Goal: Check status: Check status

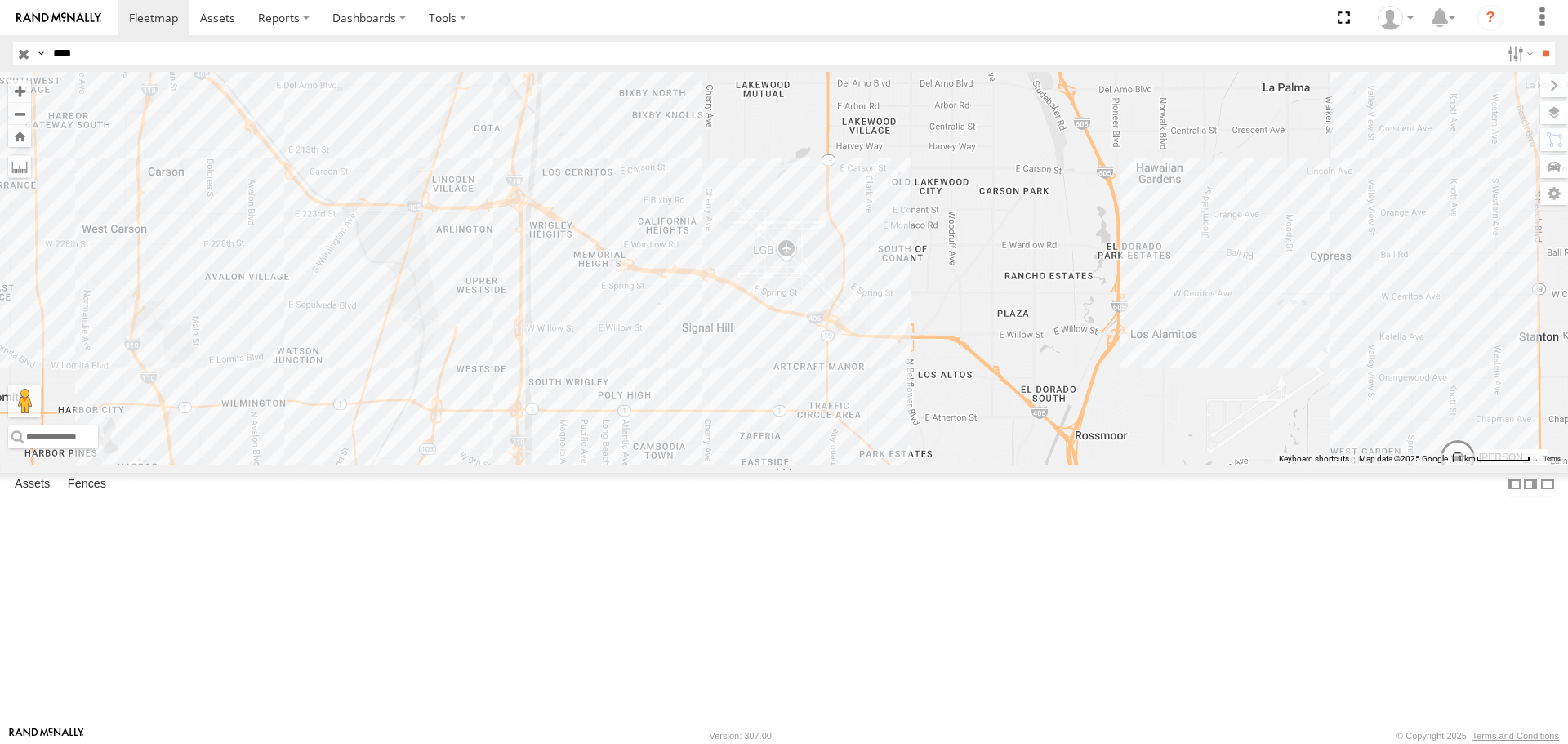
click at [13, 58] on input "button" at bounding box center [24, 53] width 21 height 24
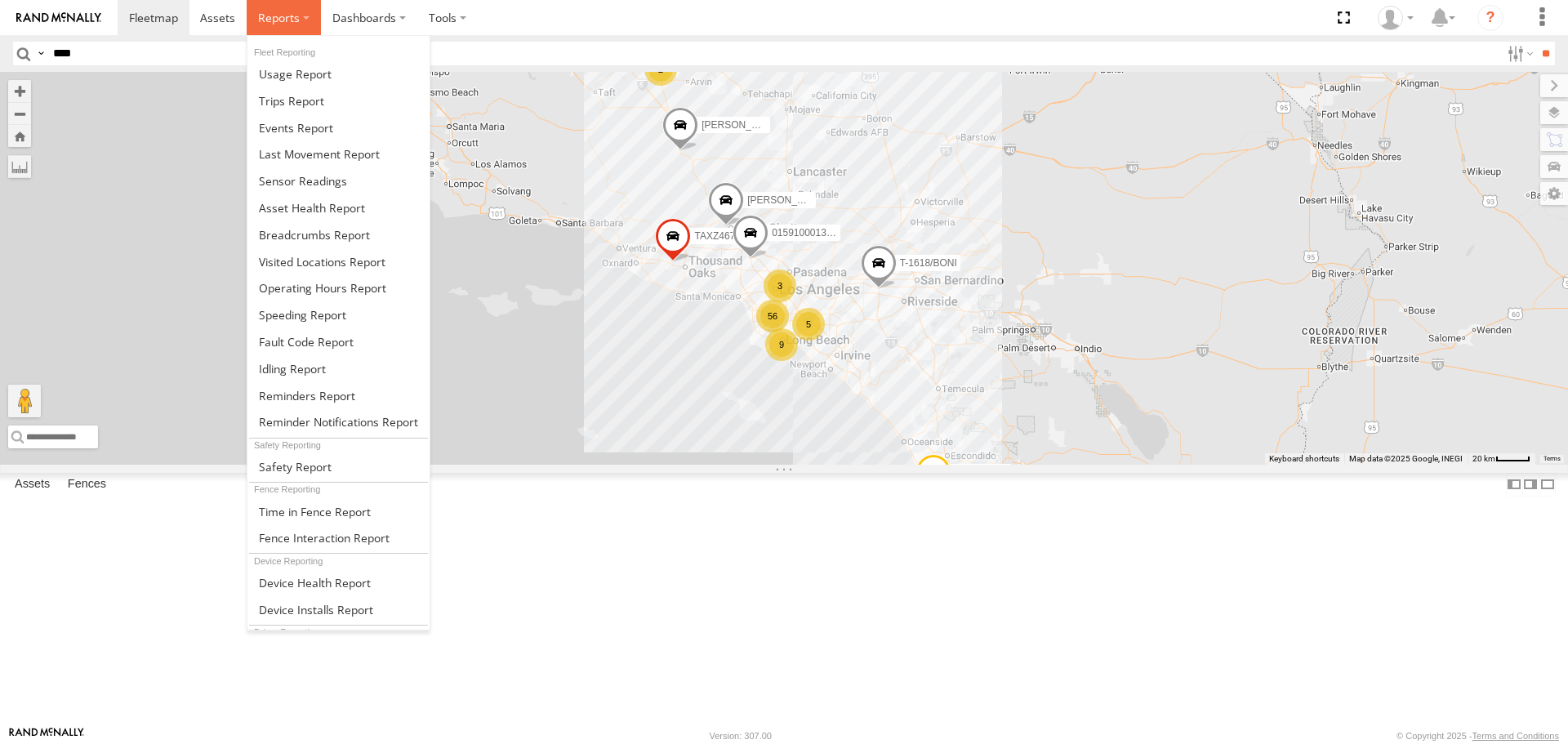
click at [269, 25] on span at bounding box center [278, 17] width 41 height 15
click at [305, 231] on span at bounding box center [315, 235] width 111 height 15
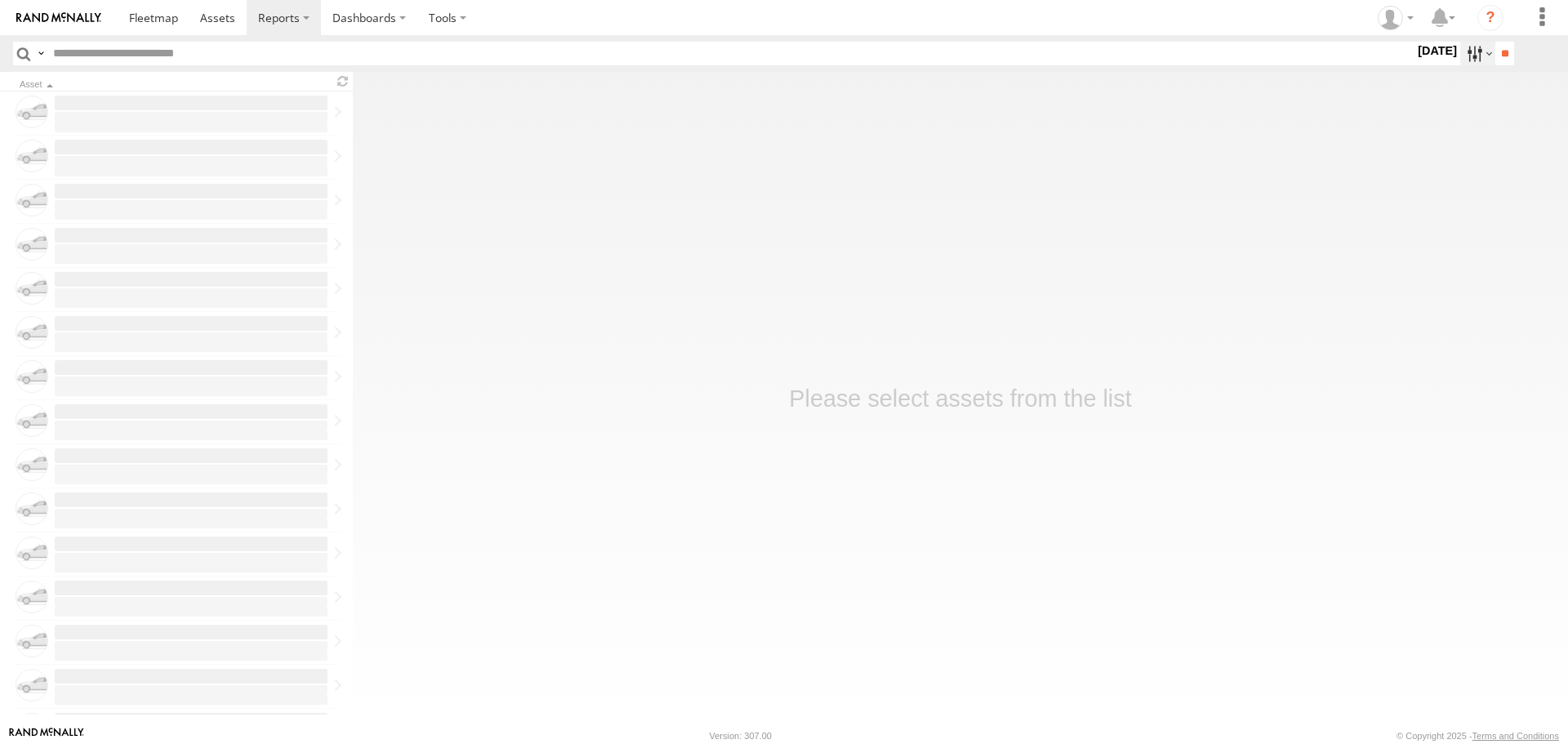
click at [1461, 63] on label at bounding box center [1478, 53] width 36 height 24
click at [0, 0] on label at bounding box center [0, 0] width 0 height 0
click at [1496, 58] on input "**" at bounding box center [1506, 53] width 19 height 24
click at [125, 61] on input "text" at bounding box center [731, 53] width 1368 height 24
type input "****"
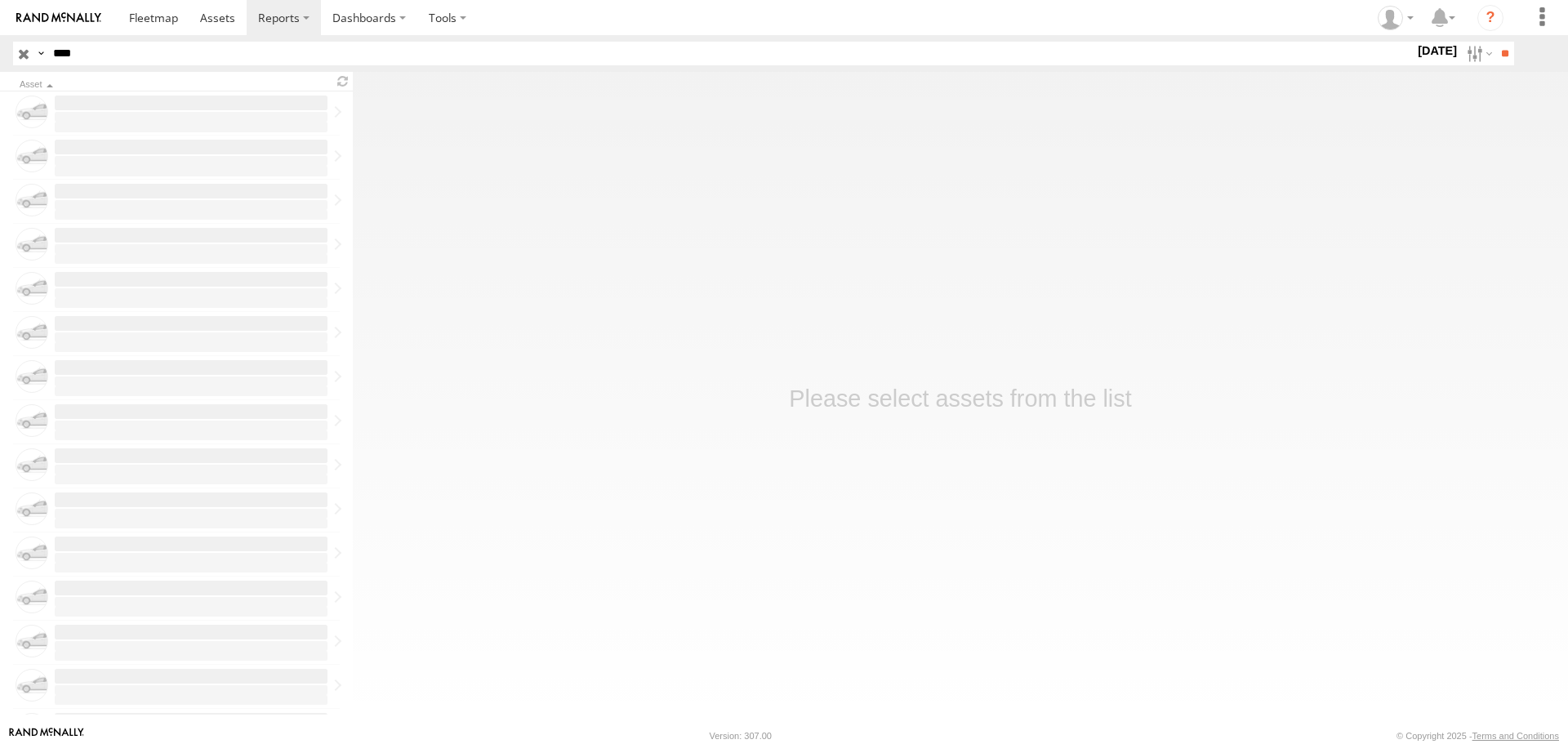
click at [1496, 41] on input "**" at bounding box center [1506, 53] width 19 height 24
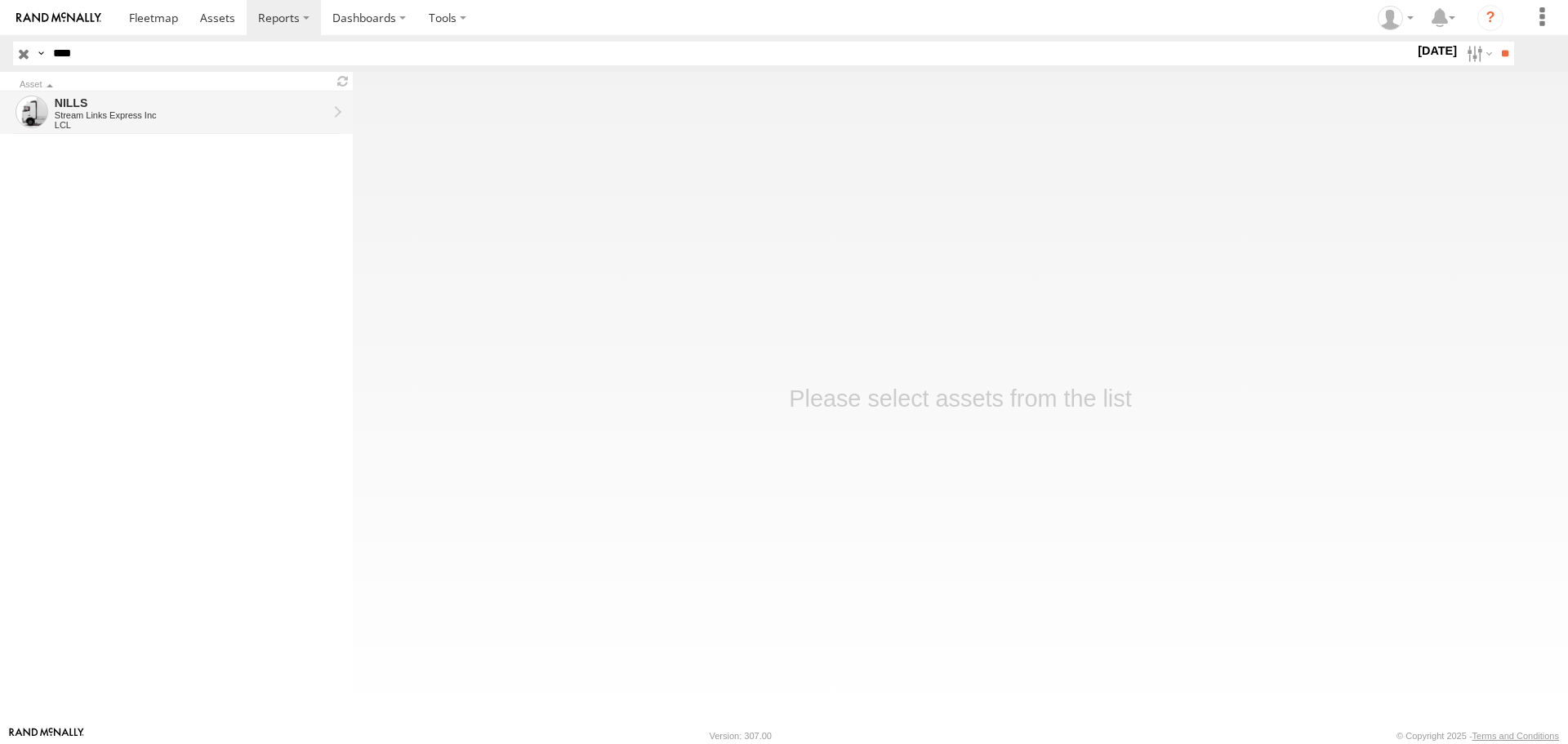
click at [115, 102] on div "NILLS" at bounding box center [191, 103] width 273 height 14
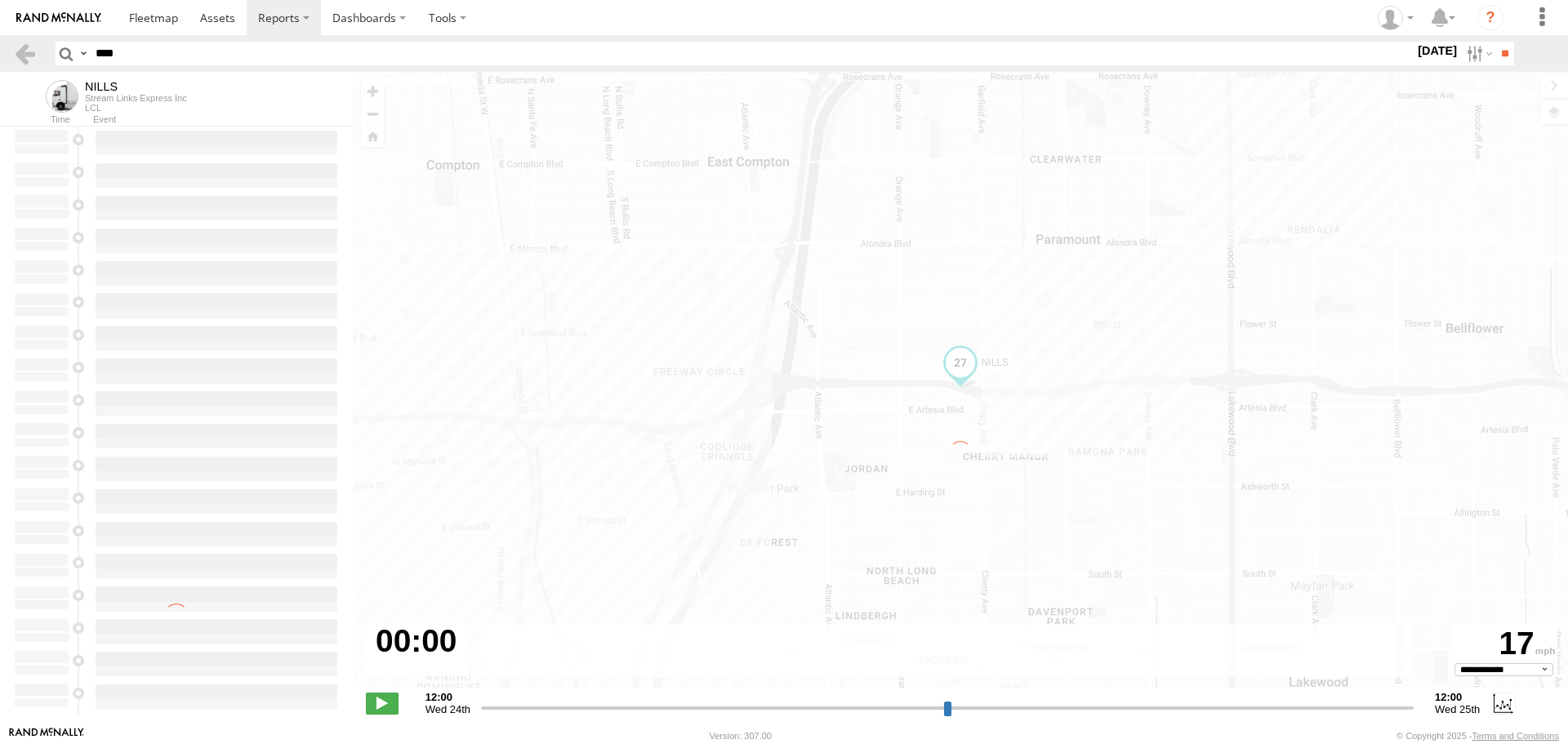
select select "**********"
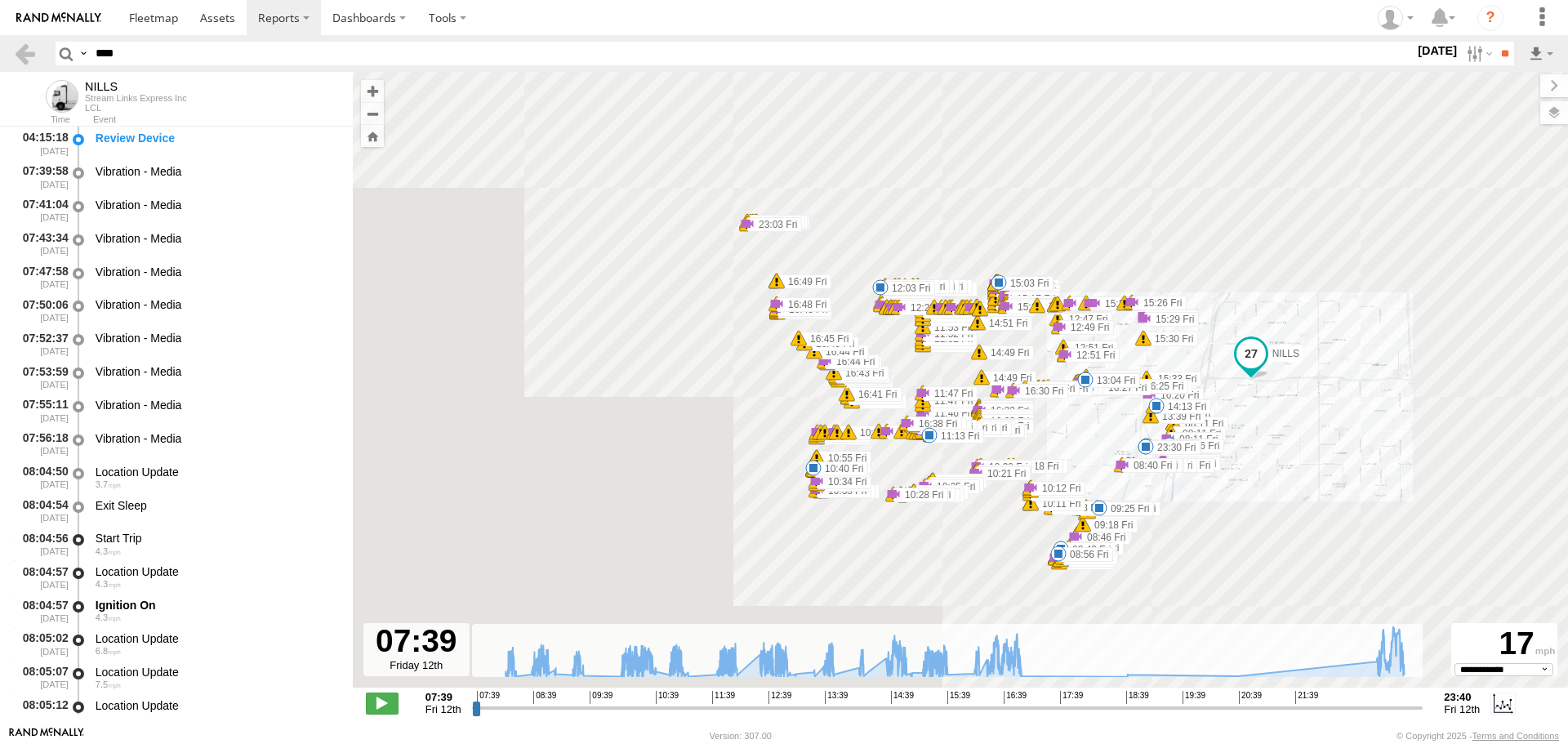
click at [1405, 710] on input "range" at bounding box center [948, 708] width 952 height 15
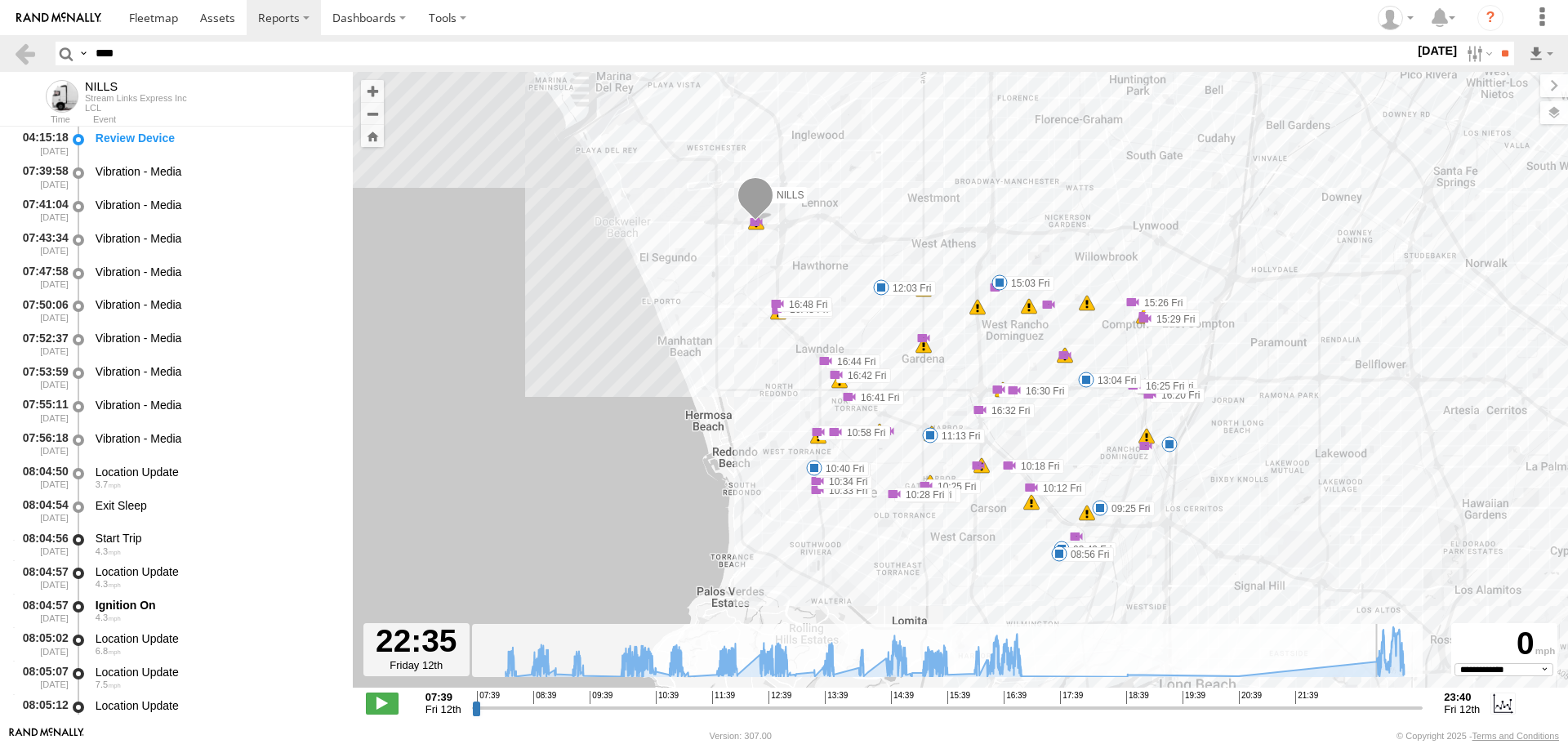
drag, startPoint x: 1398, startPoint y: 709, endPoint x: 1352, endPoint y: 717, distance: 46.7
click at [1352, 716] on input "range" at bounding box center [948, 708] width 952 height 15
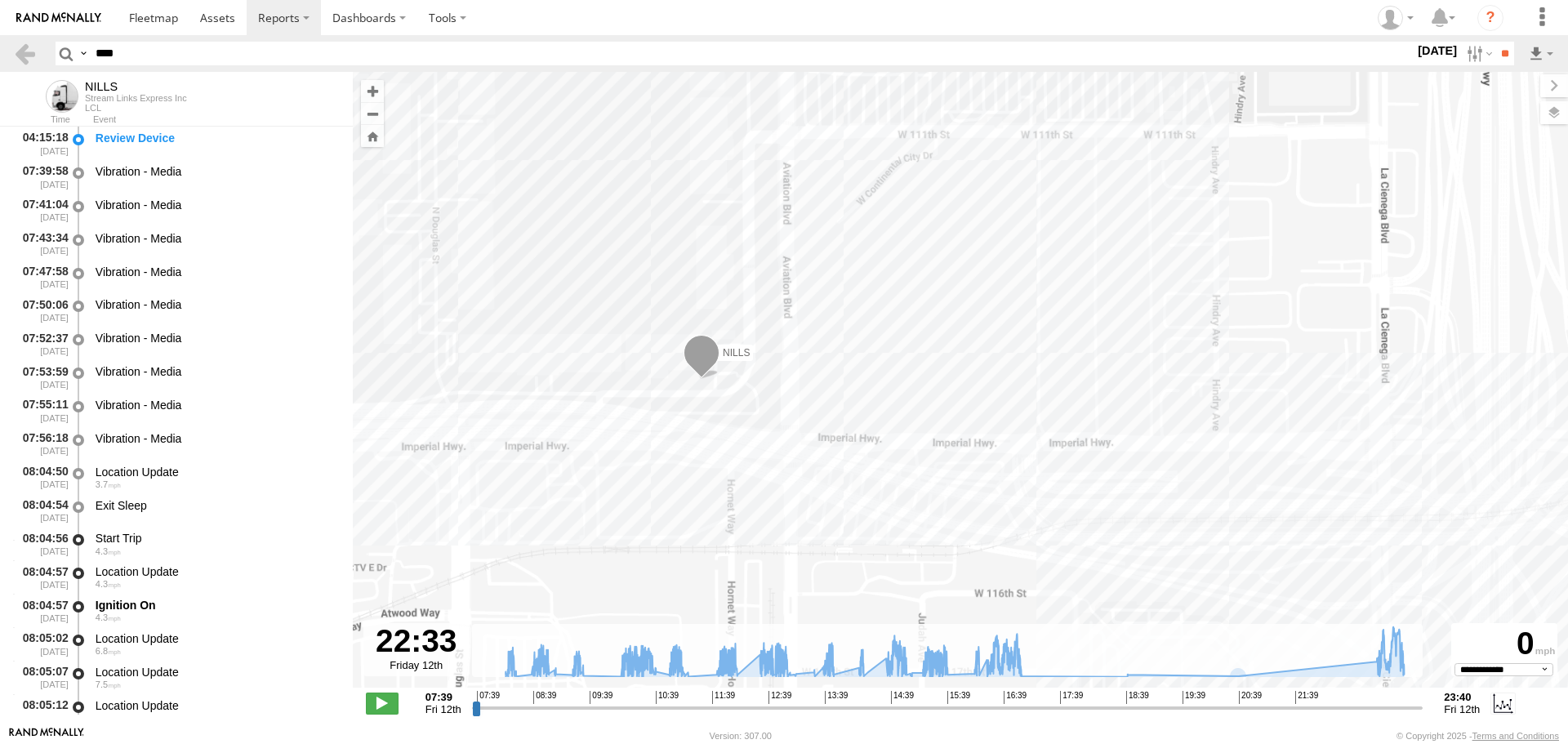
drag, startPoint x: 711, startPoint y: 98, endPoint x: 648, endPoint y: 382, distance: 290.9
click at [651, 382] on div "NILLS 08:49 Fri 08:56 Fri 09:25 Fri 10:12 Fri 10:12 Fri 10:18 Fri 10:25 Fri 10:…" at bounding box center [961, 389] width 1216 height 634
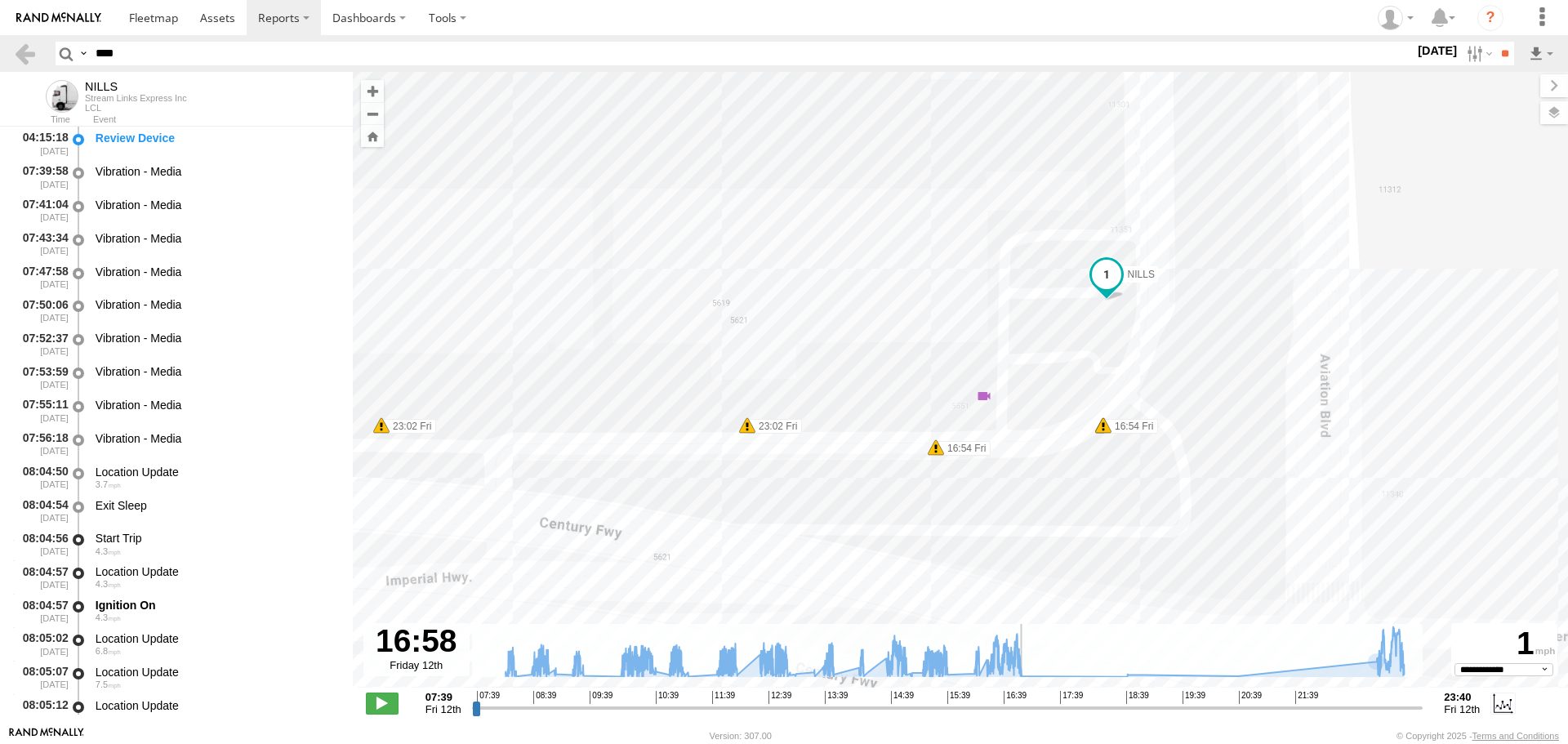
drag, startPoint x: 1347, startPoint y: 708, endPoint x: 1024, endPoint y: 684, distance: 323.9
click at [1024, 701] on input "range" at bounding box center [948, 708] width 952 height 15
click at [954, 448] on label "16:54 Fri" at bounding box center [963, 448] width 55 height 14
click at [903, 470] on div "NILLS 08:49 Fri 08:56 Fri 09:25 Fri 10:12 Fri 10:12 Fri 10:18 Fri 10:25 Fri 10:…" at bounding box center [961, 389] width 1216 height 634
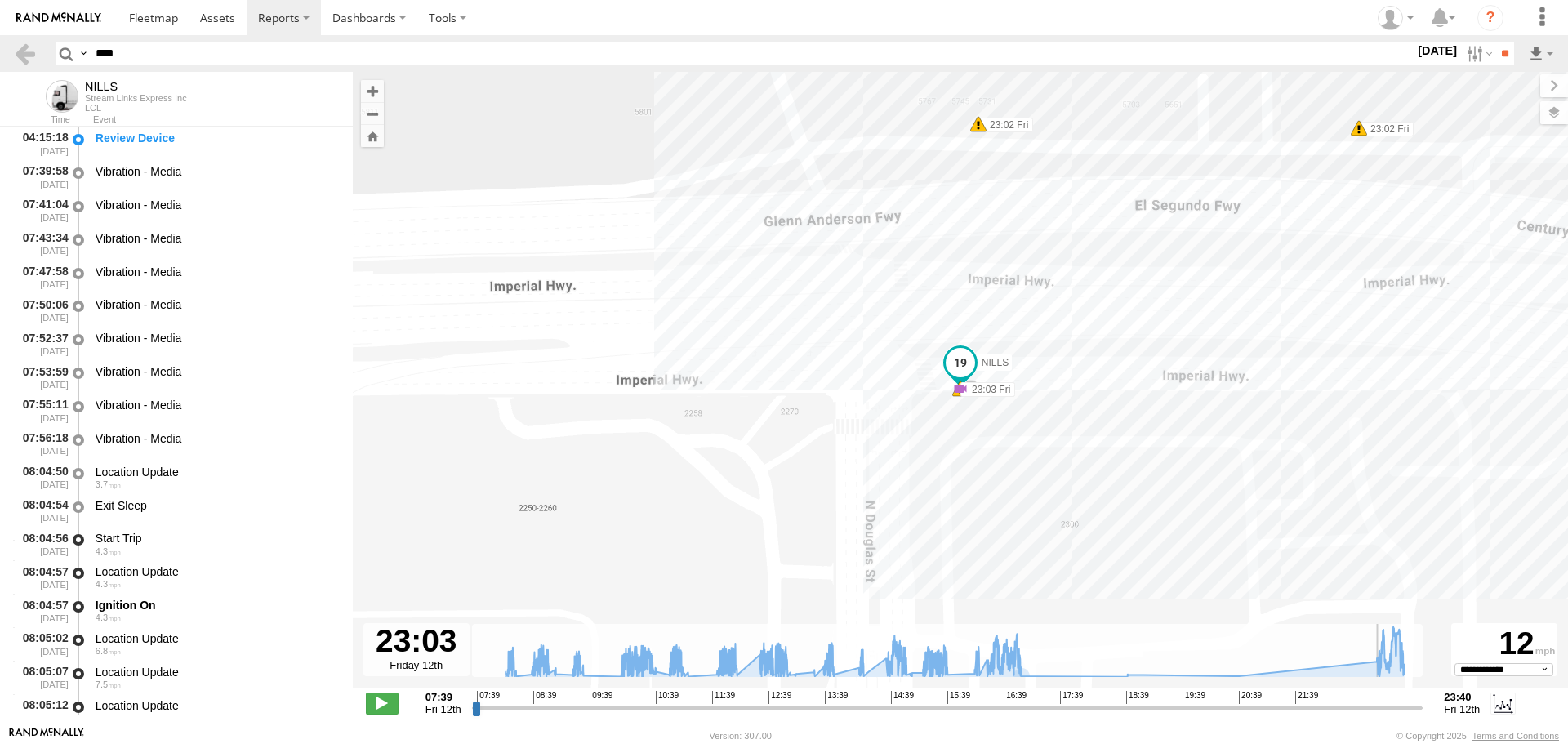
drag, startPoint x: 1022, startPoint y: 709, endPoint x: 1381, endPoint y: 712, distance: 359.0
click at [1381, 712] on input "range" at bounding box center [948, 708] width 952 height 15
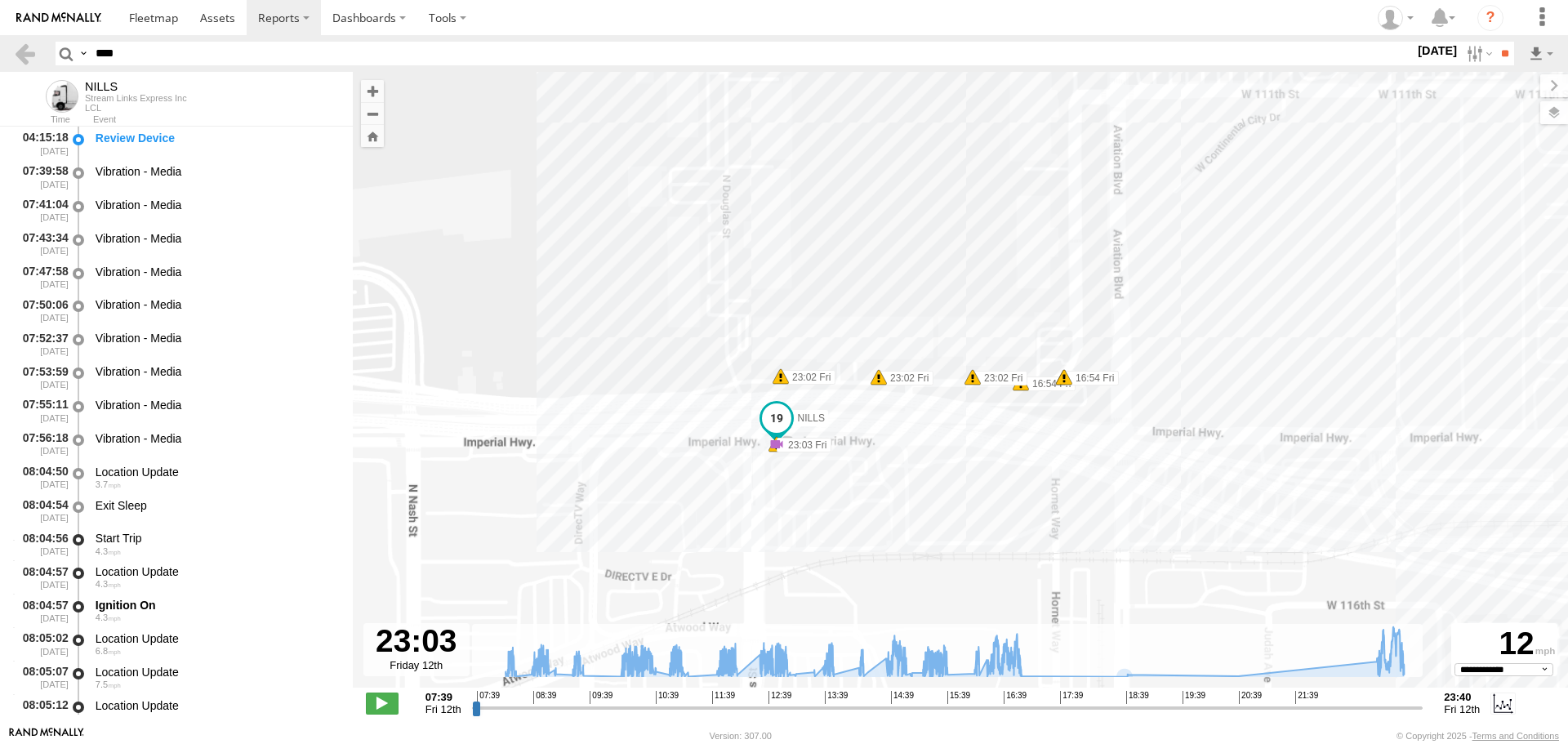
drag, startPoint x: 782, startPoint y: 454, endPoint x: 745, endPoint y: 439, distance: 39.9
click at [745, 439] on div "NILLS 08:49 Fri 08:56 Fri 09:25 Fri 10:12 Fri 10:12 Fri 10:18 Fri 10:25 Fri 10:…" at bounding box center [961, 389] width 1216 height 634
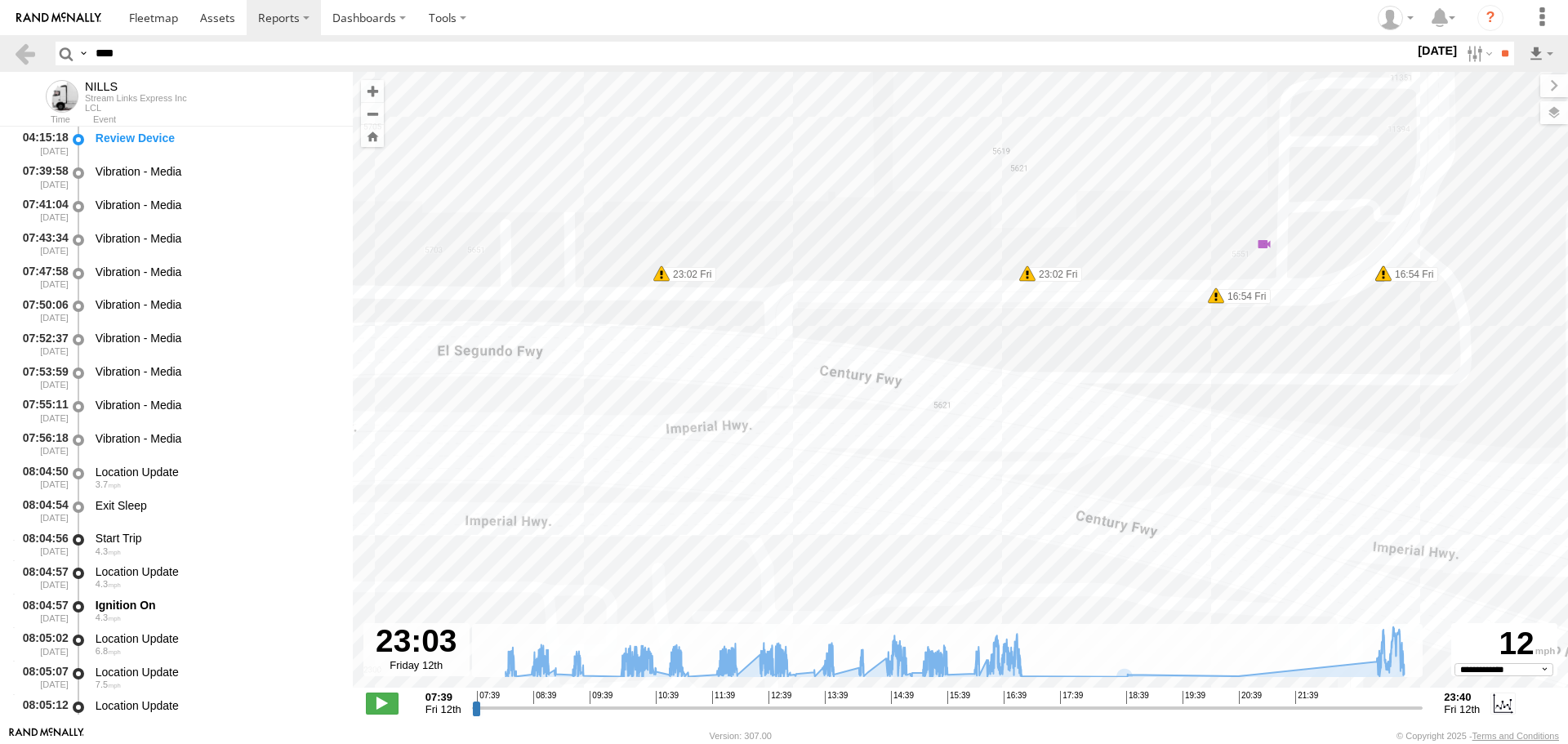
drag, startPoint x: 1106, startPoint y: 386, endPoint x: 1221, endPoint y: 396, distance: 115.4
click at [1221, 396] on div "NILLS 08:49 Fri 08:56 Fri 09:25 Fri 10:12 Fri 10:12 Fri 10:18 Fri 10:25 Fri 10:…" at bounding box center [961, 389] width 1216 height 634
type input "**********"
click at [1378, 706] on input "range" at bounding box center [948, 708] width 952 height 15
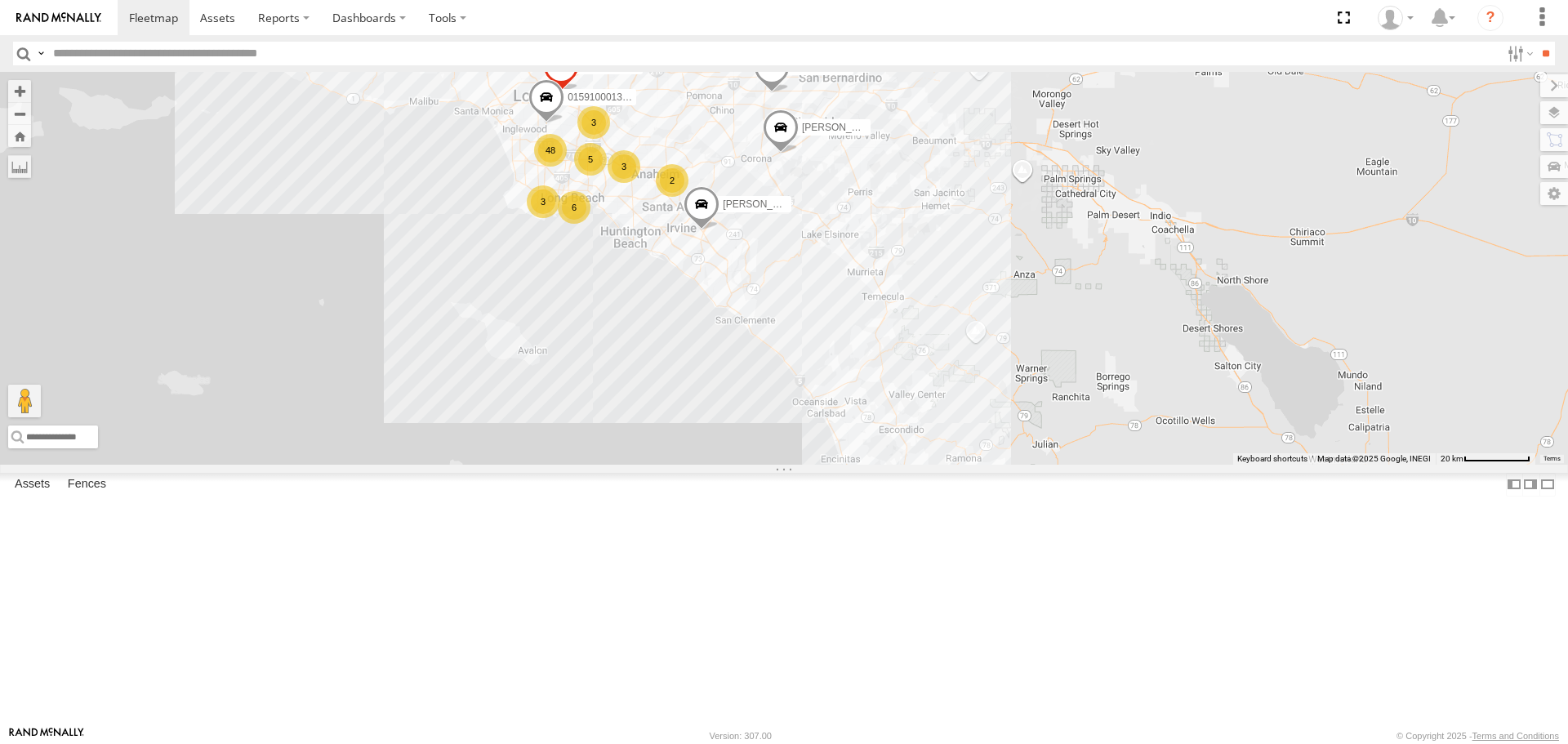
drag, startPoint x: 568, startPoint y: 156, endPoint x: 561, endPoint y: 94, distance: 62.4
click at [561, 94] on div "CARLOS 48 6 3 5 TAXZ467188 3 T-1618/BONI 3 SERGIO ERNEST/T-1667 LUIS CAMPOS 2 T…" at bounding box center [784, 268] width 1568 height 393
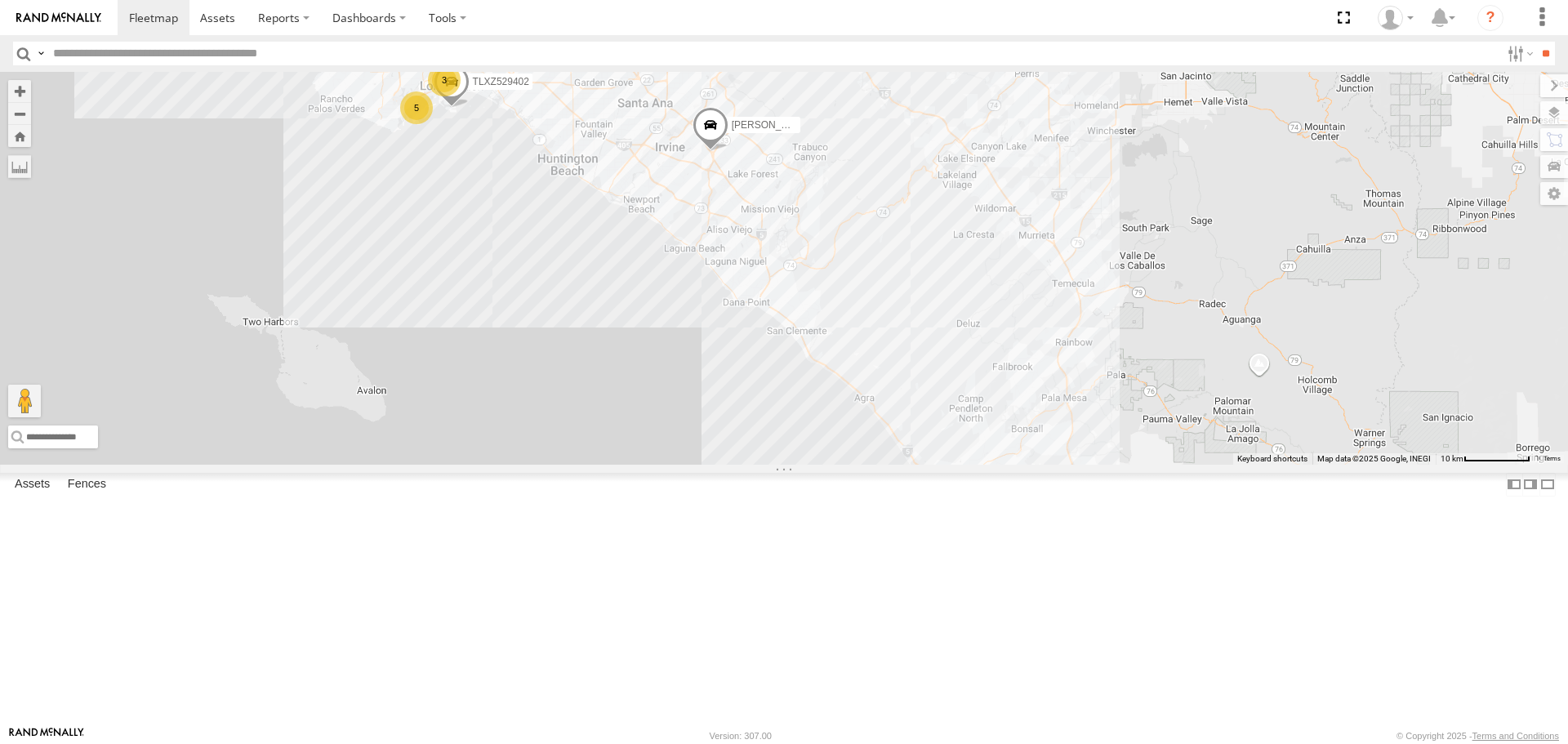
drag, startPoint x: 563, startPoint y: 143, endPoint x: 575, endPoint y: 488, distance: 345.2
click at [580, 465] on div "CARLOS TAXZ467188 T-1618/BONI SERGIO NILLS 834274/JOY ERNEST/T-1667 LUIS CAMPOS…" at bounding box center [784, 268] width 1568 height 393
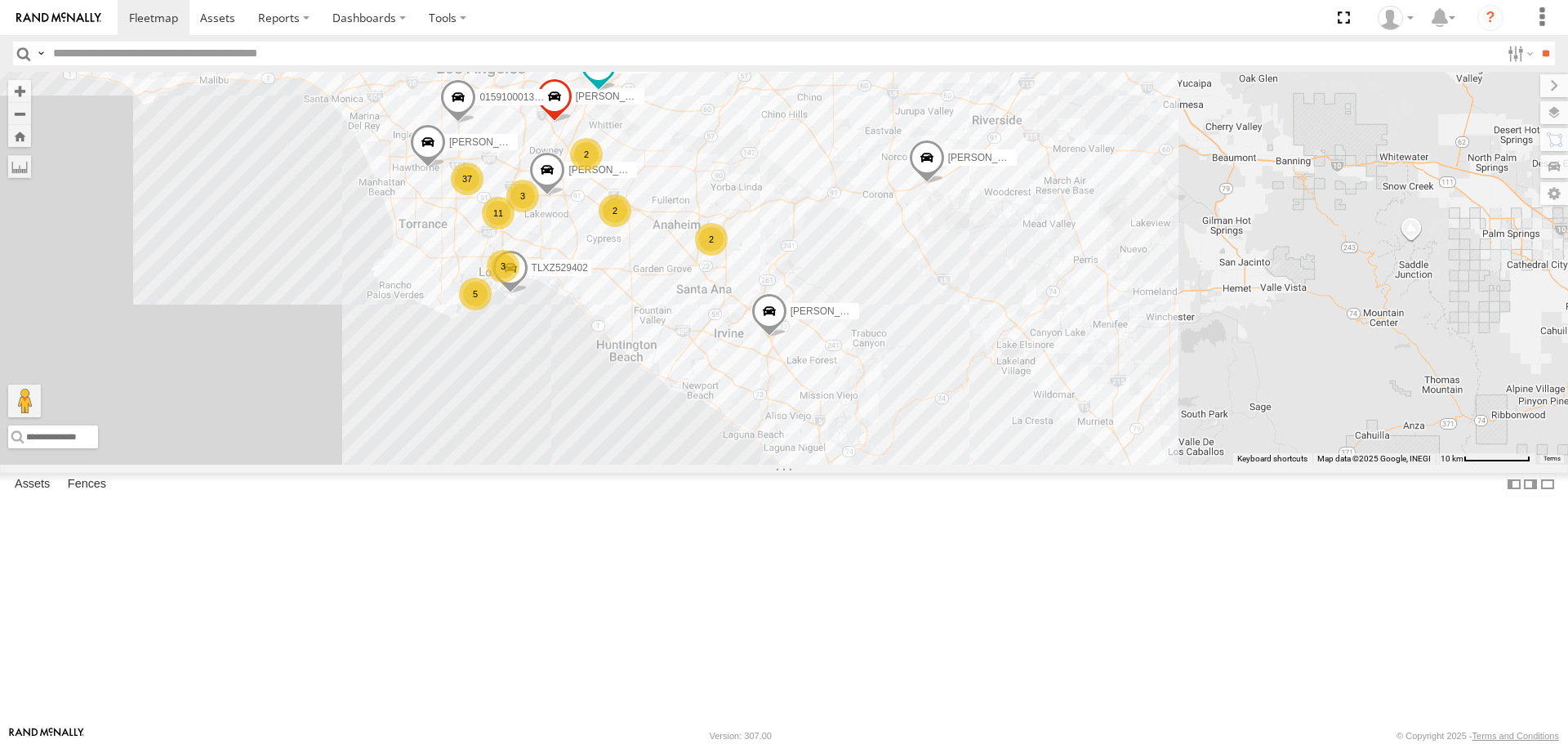
drag, startPoint x: 496, startPoint y: 472, endPoint x: 509, endPoint y: 501, distance: 31.8
click at [509, 465] on div "CARLOS TAXZ467188 T-1618/BONI SERGIO NILLS 834274/JOY ERNEST/T-1667 LUIS CAMPOS…" at bounding box center [784, 268] width 1568 height 393
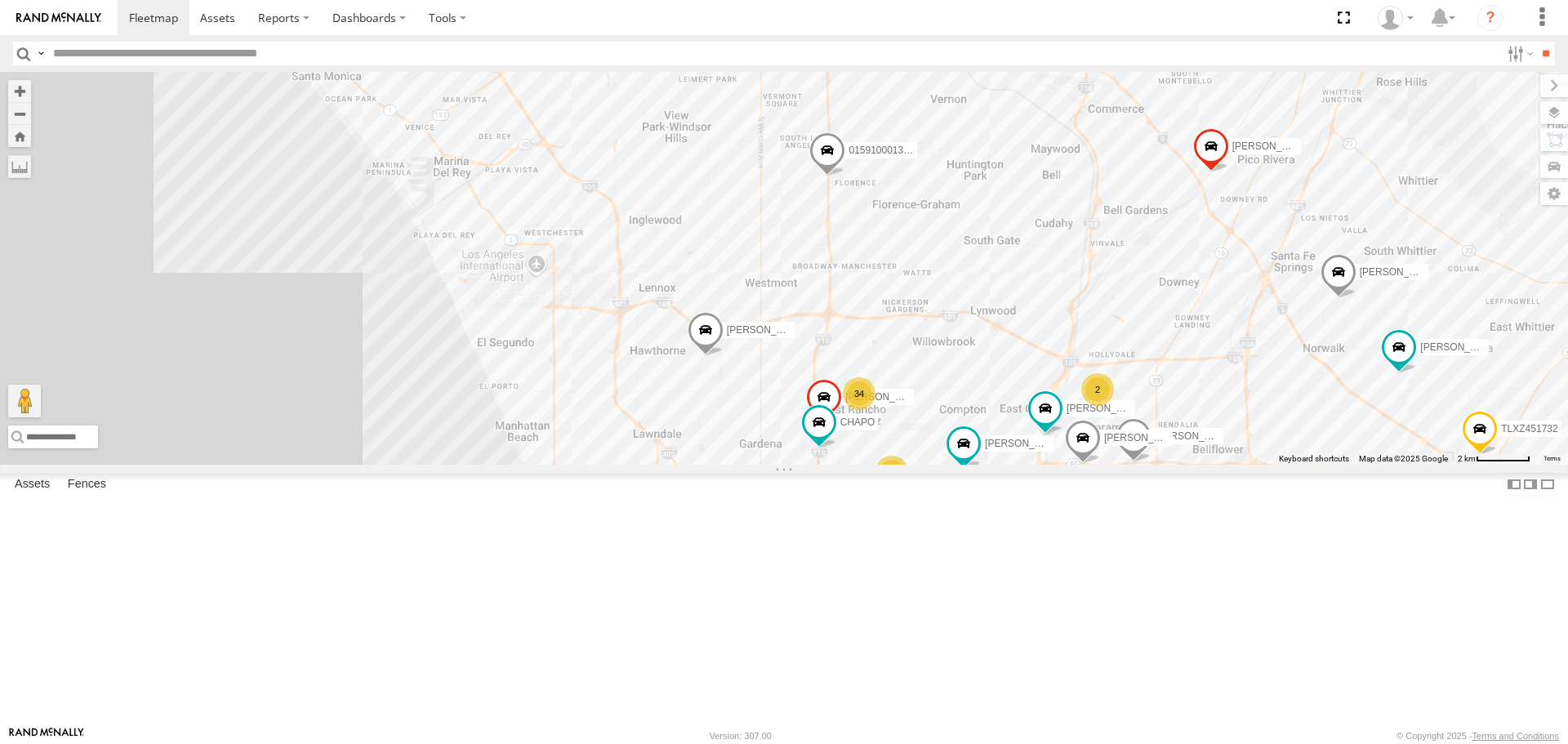
drag, startPoint x: 962, startPoint y: 486, endPoint x: 933, endPoint y: 647, distance: 163.6
click at [963, 465] on div "SAM/T-1625 LARS/T-1623 CHAPO 254845/QUINN GILDER GERALD SR/T-1611 FRANKLIN T-16…" at bounding box center [784, 268] width 1568 height 393
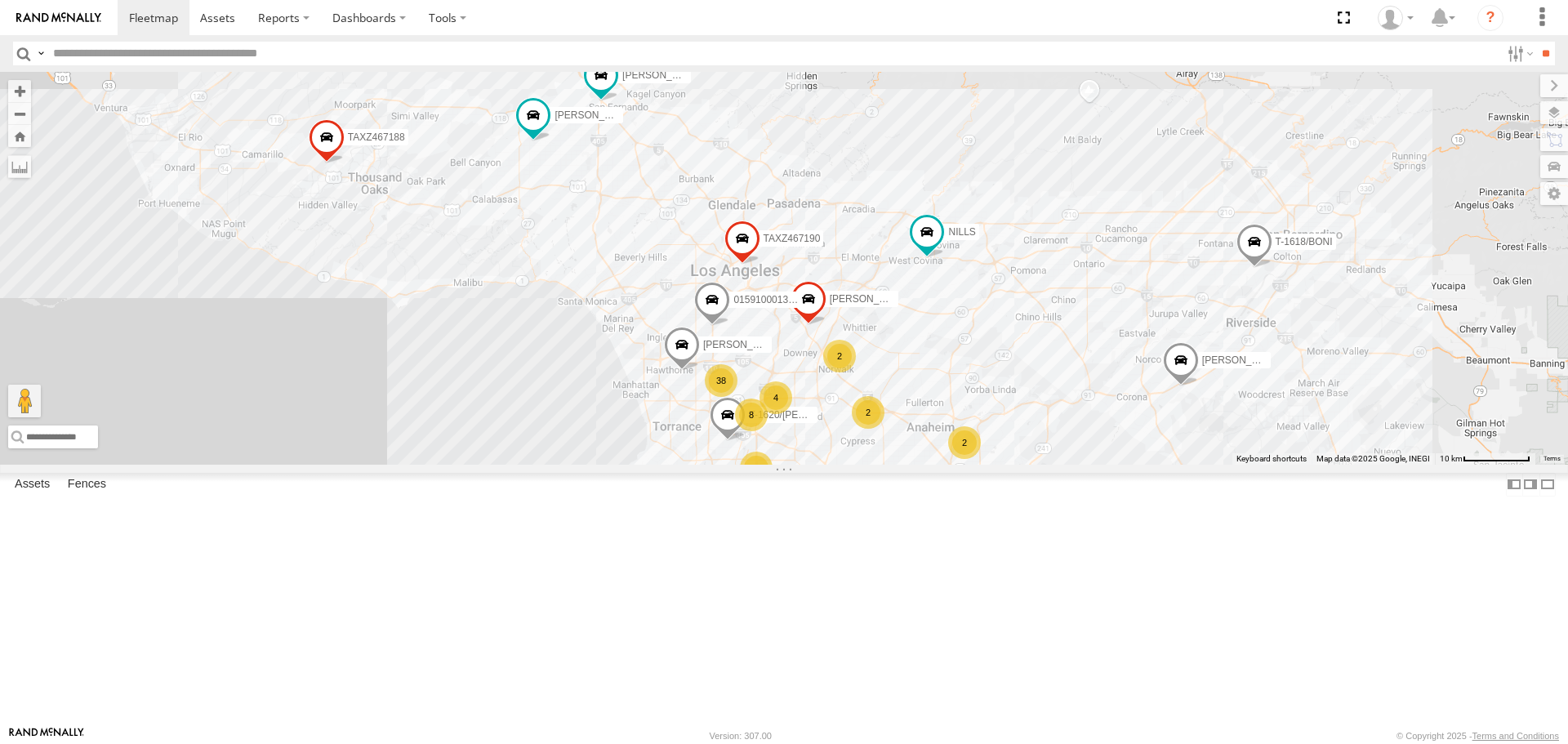
drag, startPoint x: 1084, startPoint y: 503, endPoint x: 976, endPoint y: 469, distance: 113.2
click at [977, 465] on div "LARS/T-1623 GILDER 015910001370934 T-1620/JONI TAXZ467190 CARLOS TAXZ467188 NIL…" at bounding box center [784, 268] width 1568 height 393
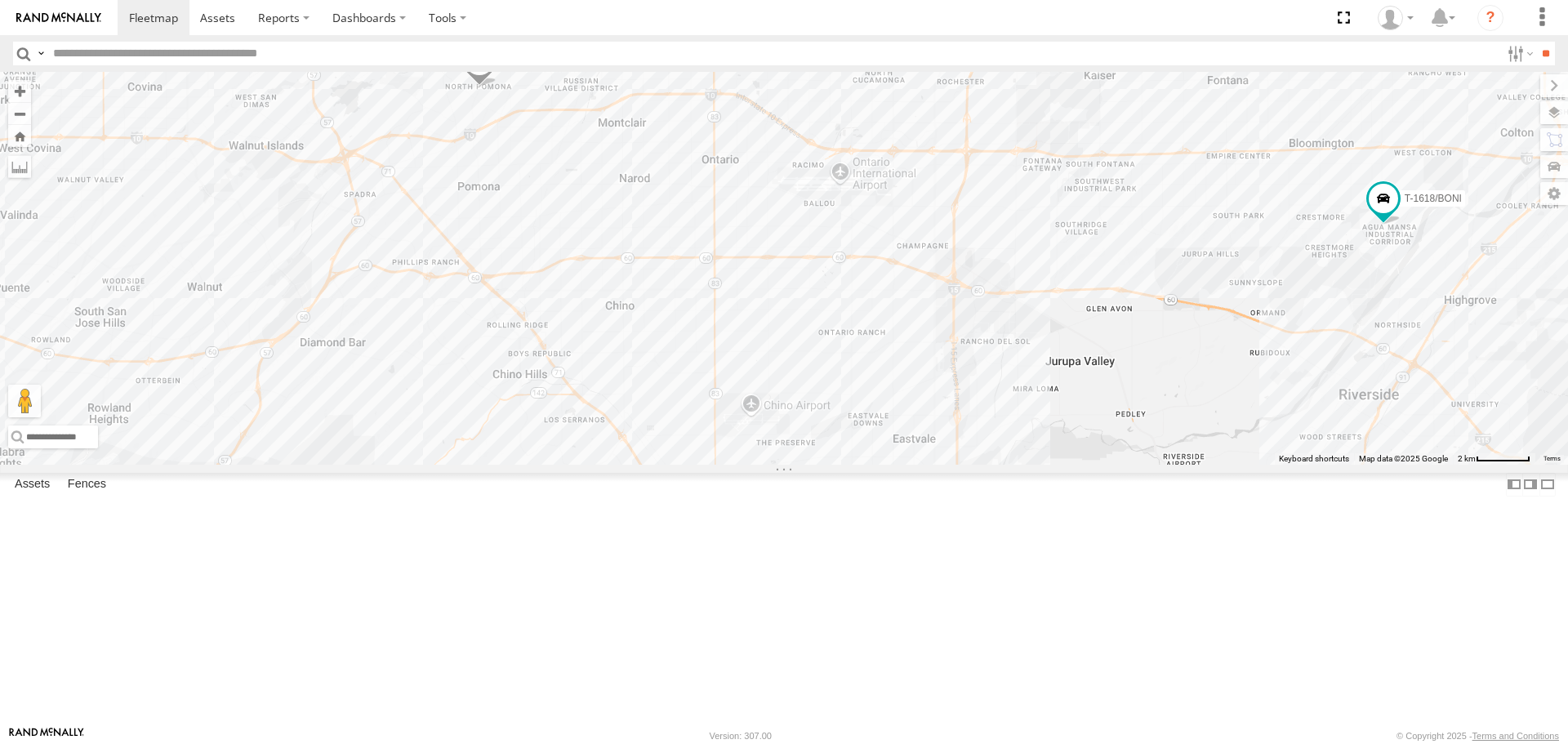
drag, startPoint x: 743, startPoint y: 341, endPoint x: 804, endPoint y: 462, distance: 135.5
click at [804, 462] on div "CARLOS TAXZ467188 377214/JOSE SANCHEZ SERGIO NILLS 834274/JOY LUIS CAMPOS KEVIN…" at bounding box center [784, 268] width 1568 height 393
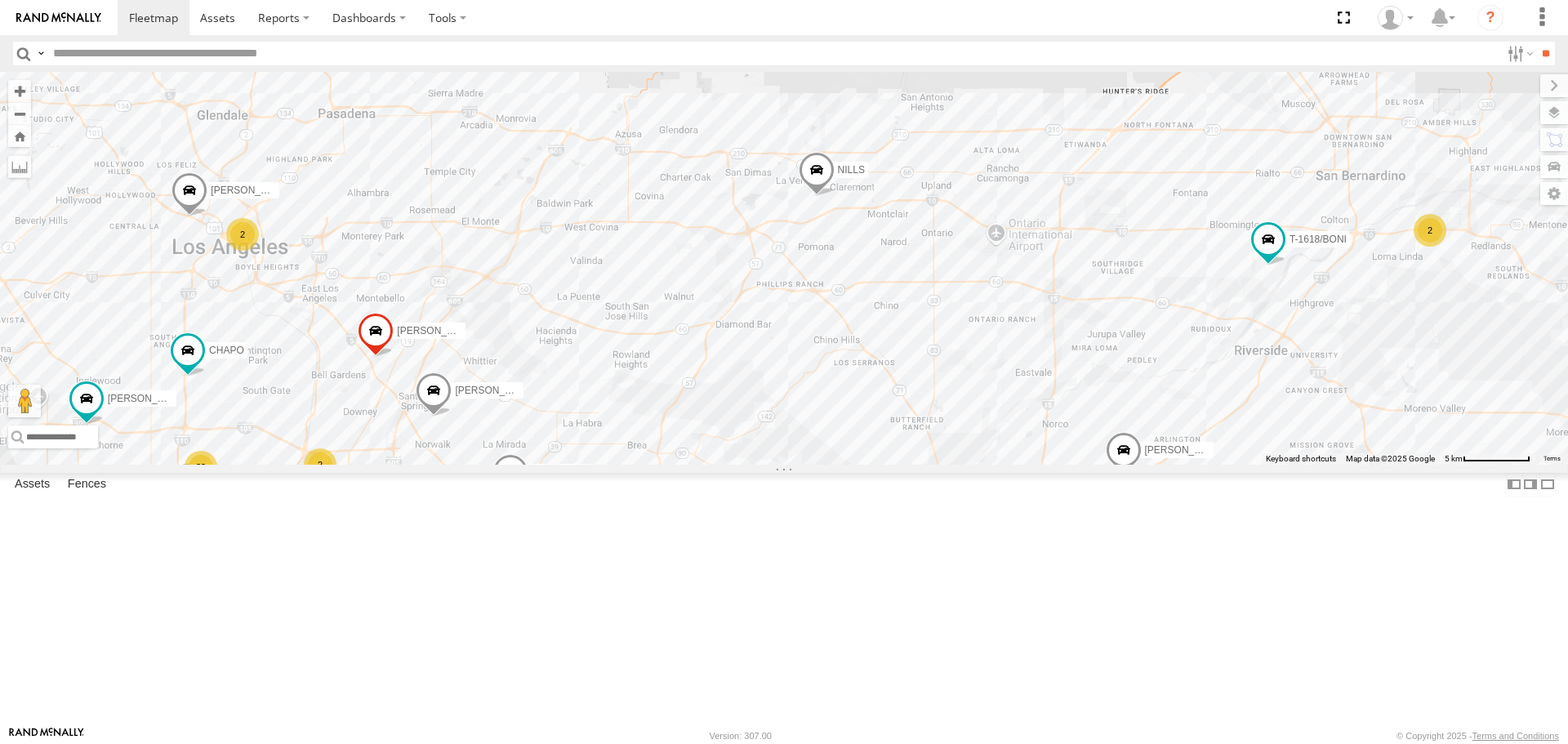
drag, startPoint x: 426, startPoint y: 487, endPoint x: 601, endPoint y: 497, distance: 175.3
click at [647, 465] on div "CARLOS TAXZ467188 377214/JOSE SANCHEZ SERGIO NILLS 834274/JOY LUIS CAMPOS KEVIN…" at bounding box center [784, 268] width 1568 height 393
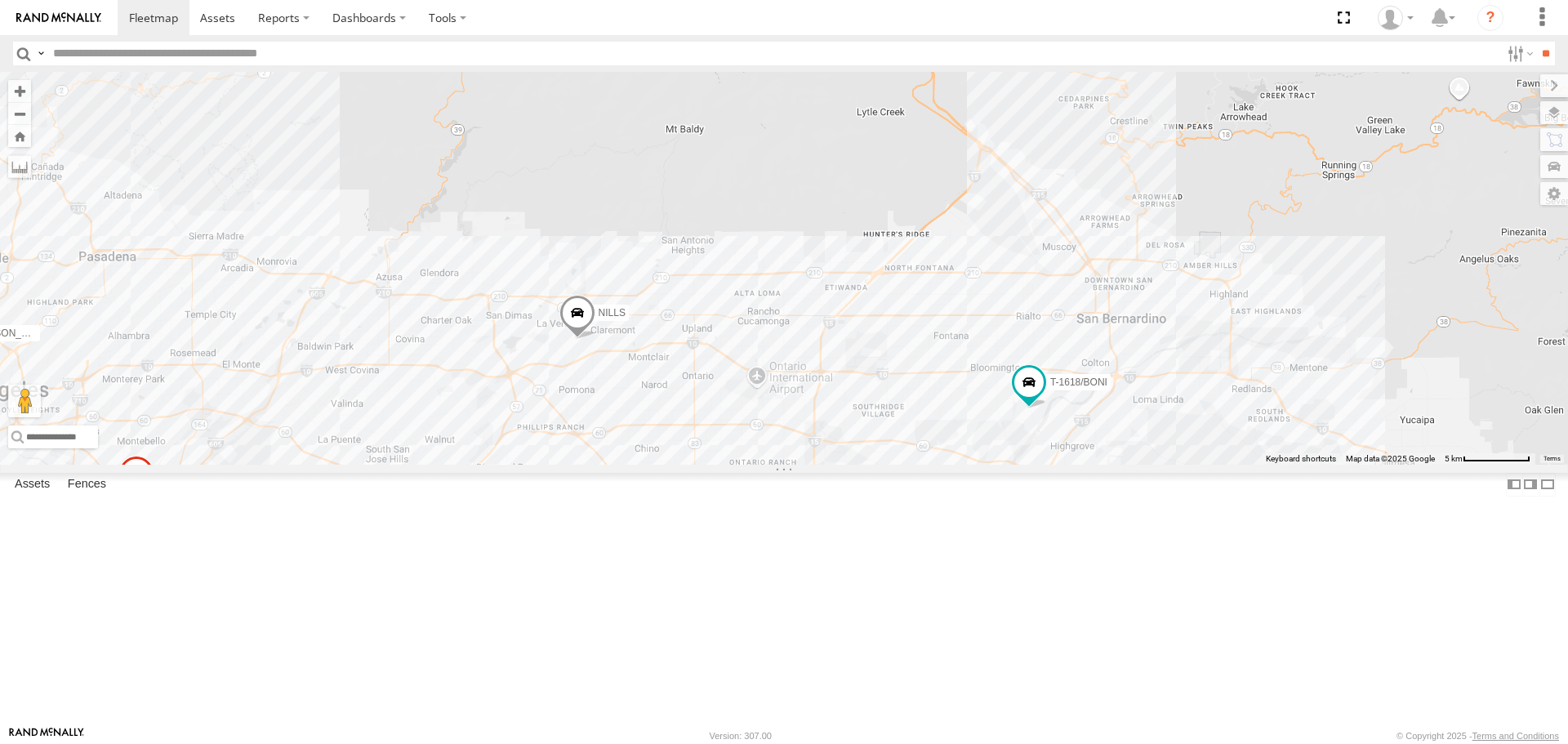
drag, startPoint x: 987, startPoint y: 433, endPoint x: 594, endPoint y: 629, distance: 439.2
click at [595, 465] on div "CARLOS TAXZ467188 377214/JOSE SANCHEZ SERGIO NILLS 834274/JOY LUIS CAMPOS KEVIN…" at bounding box center [784, 268] width 1568 height 393
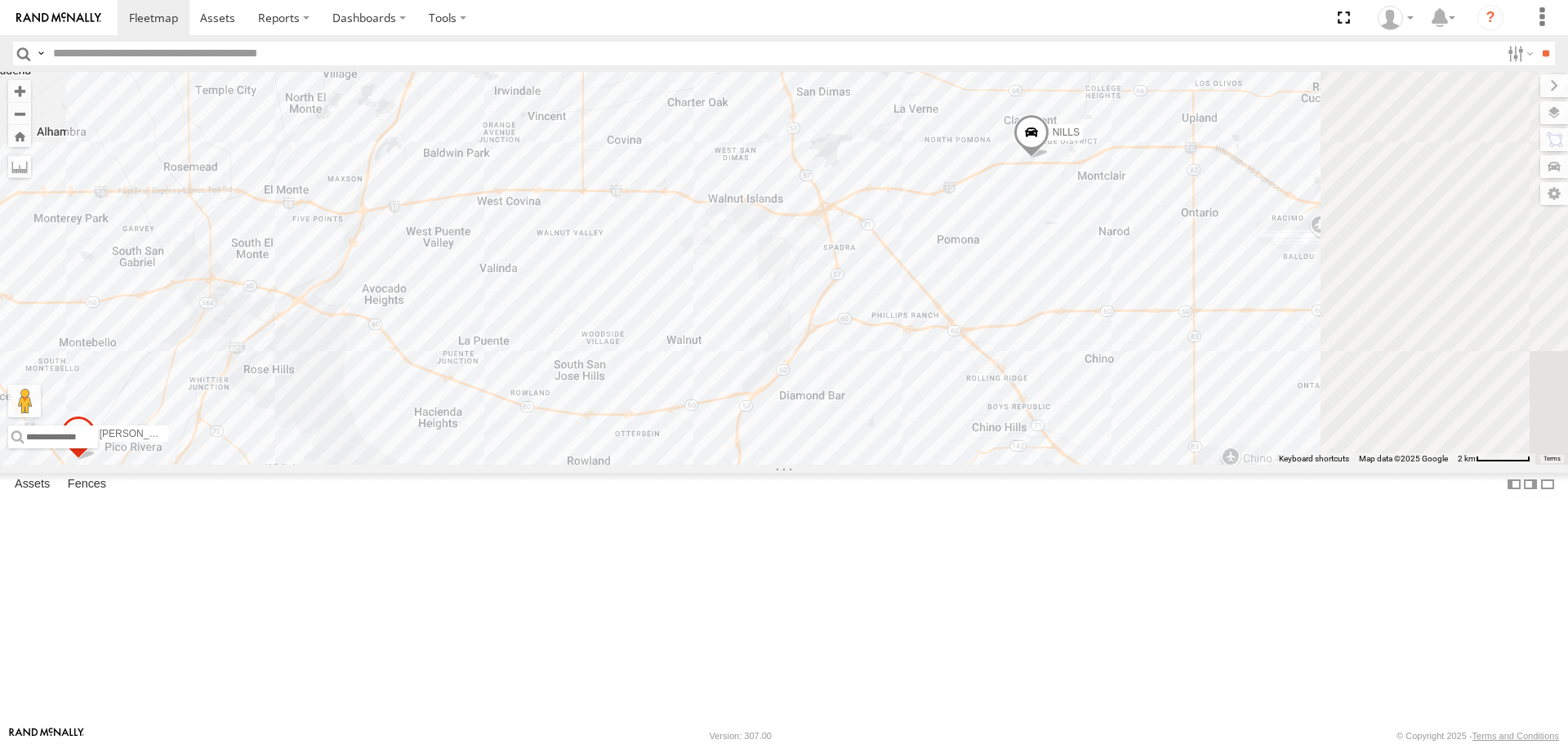
drag, startPoint x: 1357, startPoint y: 352, endPoint x: 867, endPoint y: 379, distance: 490.7
click at [852, 393] on div "NILLS 2 LARS/T-1623 2 JOSE P" at bounding box center [784, 268] width 1568 height 393
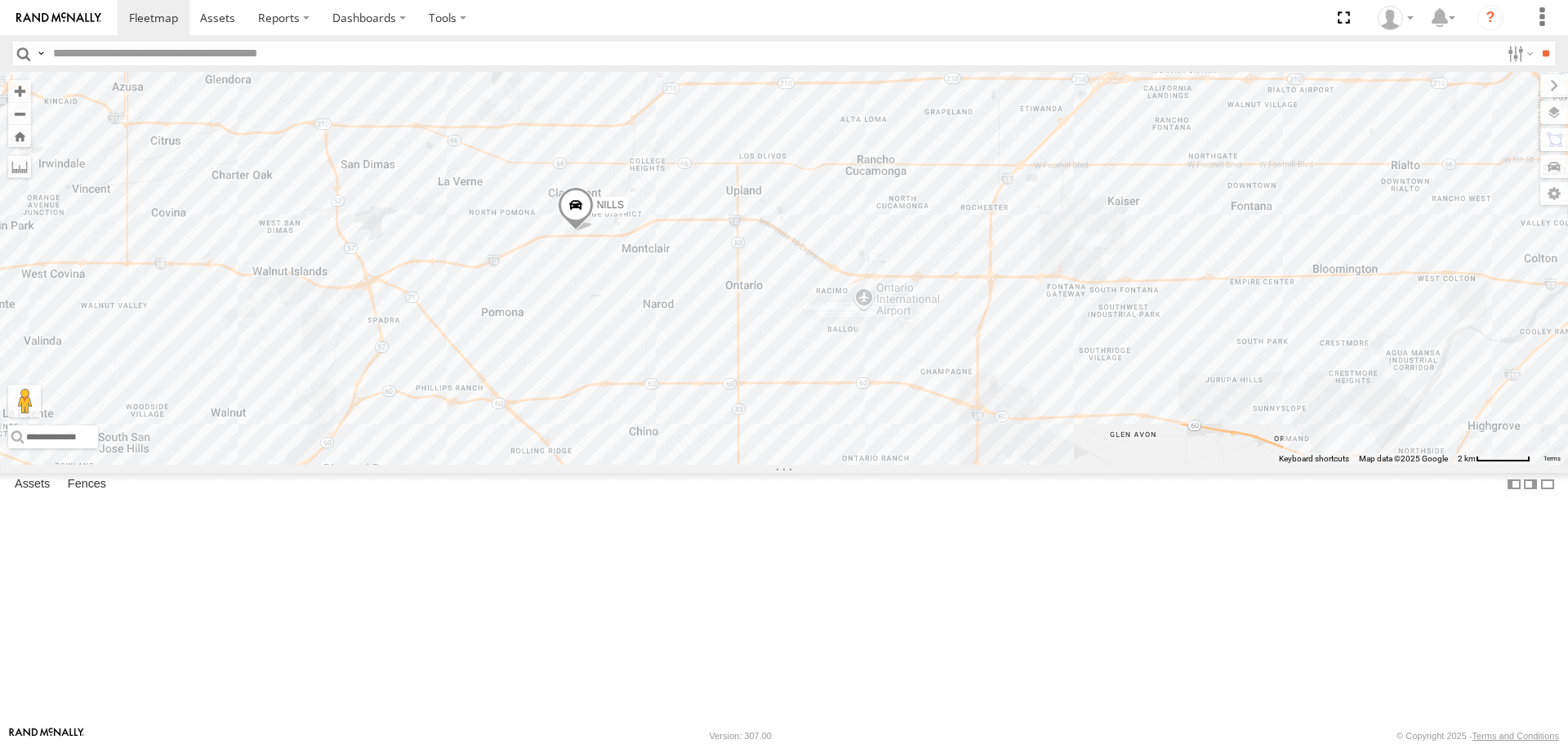
drag, startPoint x: 1147, startPoint y: 344, endPoint x: 755, endPoint y: 426, distance: 400.5
click at [755, 426] on div "NILLS 2 LARS/T-1623 2 JOSE P" at bounding box center [784, 268] width 1568 height 393
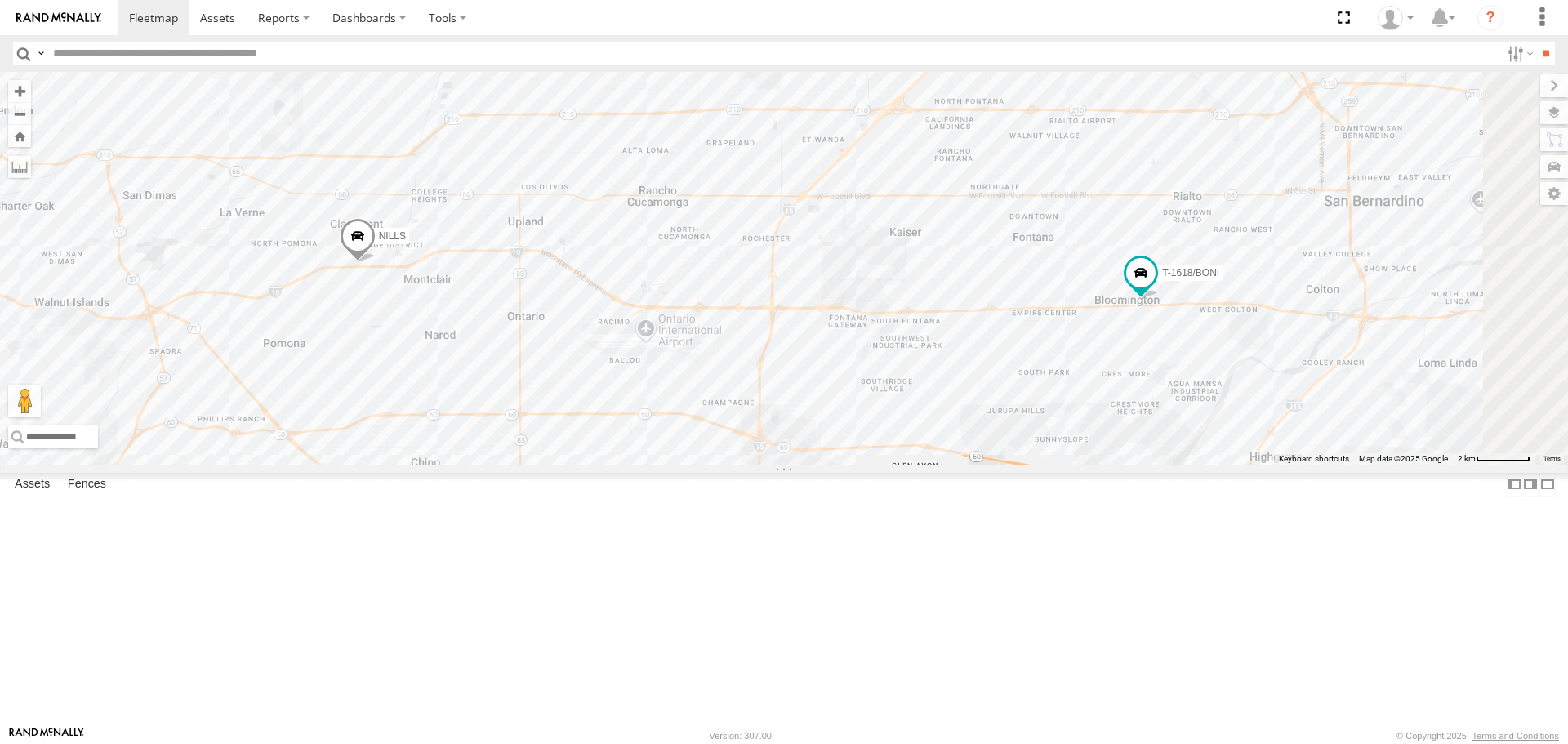
drag, startPoint x: 877, startPoint y: 405, endPoint x: 750, endPoint y: 409, distance: 127.1
click at [750, 409] on div "NILLS 2 LARS/T-1623 2 JOSE P T-1618/BONI" at bounding box center [784, 268] width 1568 height 393
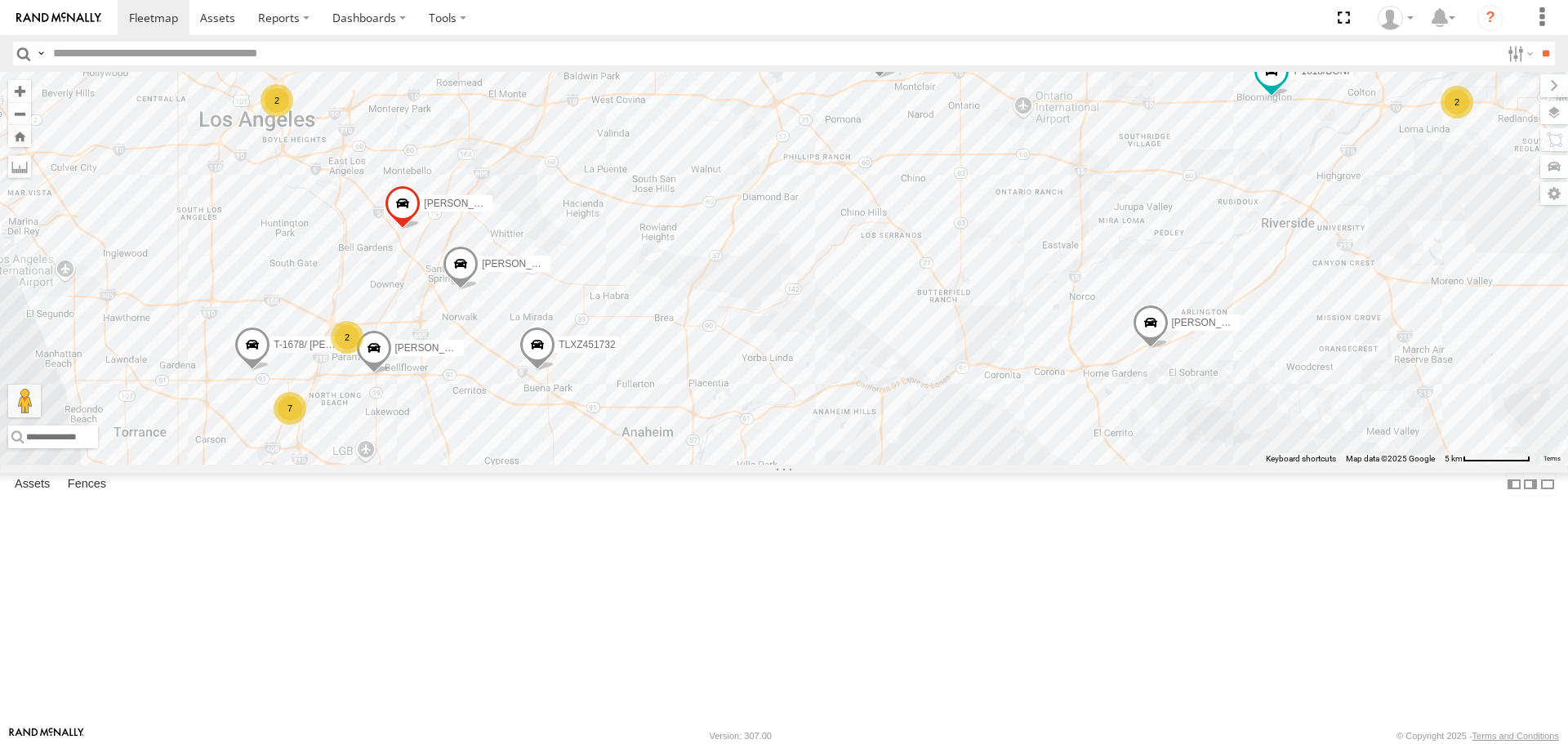
drag, startPoint x: 725, startPoint y: 465, endPoint x: 999, endPoint y: 277, distance: 332.3
click at [999, 277] on div "NILLS LARS/T-1623 JOSE P T-1618/BONI 7 2 2 SERGIO T-1678/ LUIS 2 DWAYNE/T-1622 …" at bounding box center [784, 268] width 1568 height 393
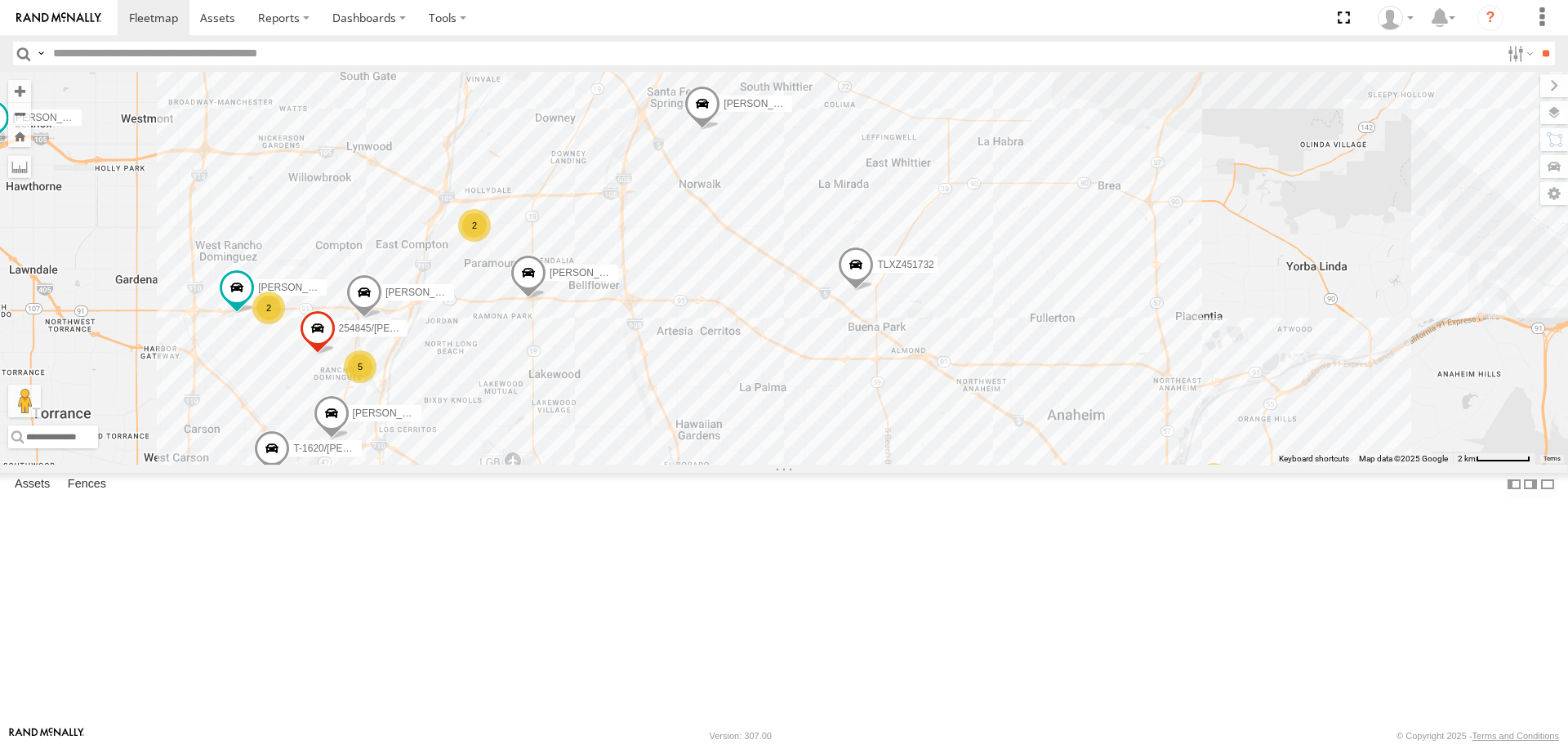
drag, startPoint x: 472, startPoint y: 454, endPoint x: 736, endPoint y: 353, distance: 282.7
click at [736, 353] on div "NILLS LARS/T-1623 JOSE P T-1618/BONI SERGIO DWAYNE/T-1622 TLXZ451732 T-1620/JON…" at bounding box center [784, 268] width 1568 height 393
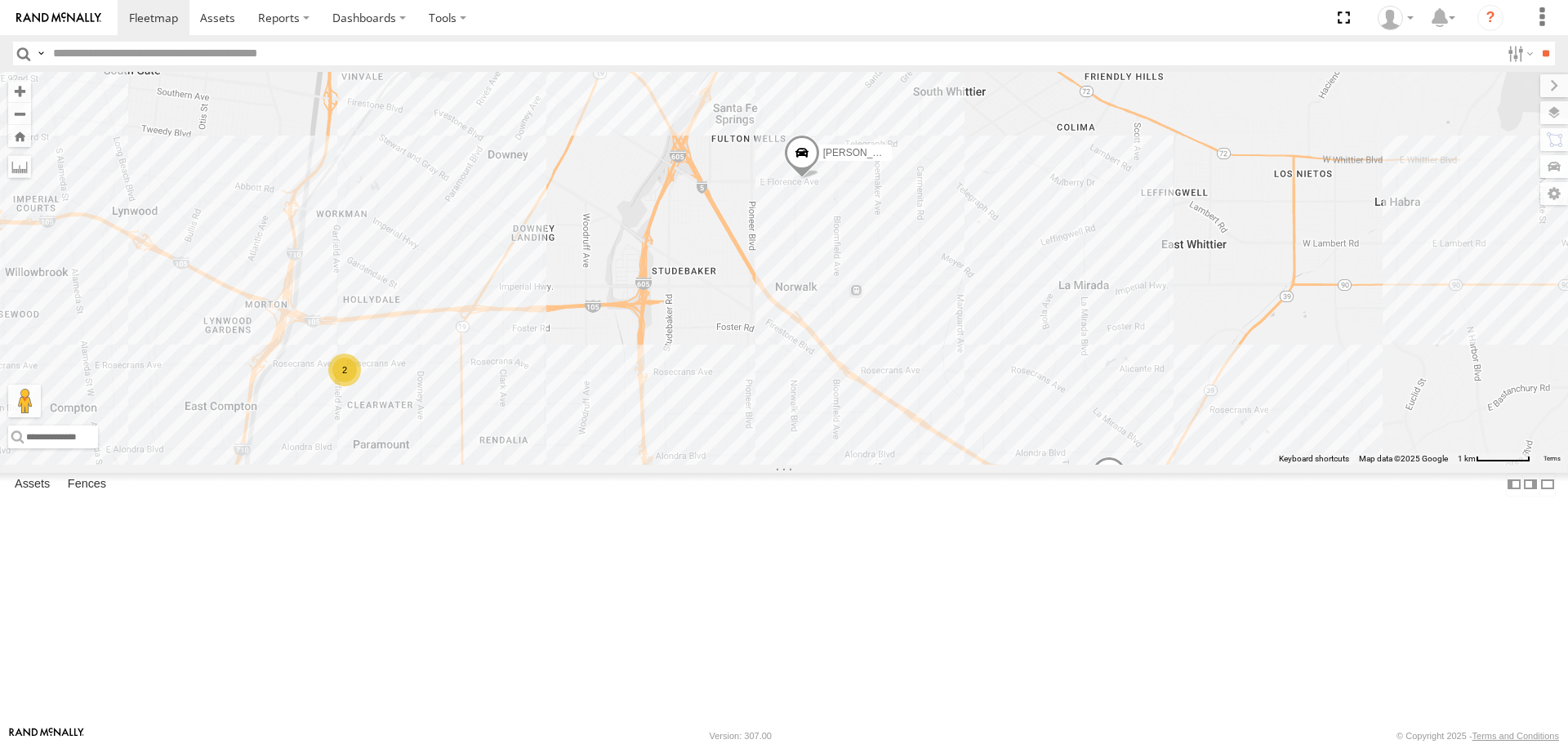
drag, startPoint x: 772, startPoint y: 306, endPoint x: 744, endPoint y: 481, distance: 177.2
click at [744, 465] on div "NILLS LARS/T-1623 JOSE P T-1618/BONI SERGIO DWAYNE/T-1622 TLXZ451732 T-1620/JON…" at bounding box center [784, 268] width 1568 height 393
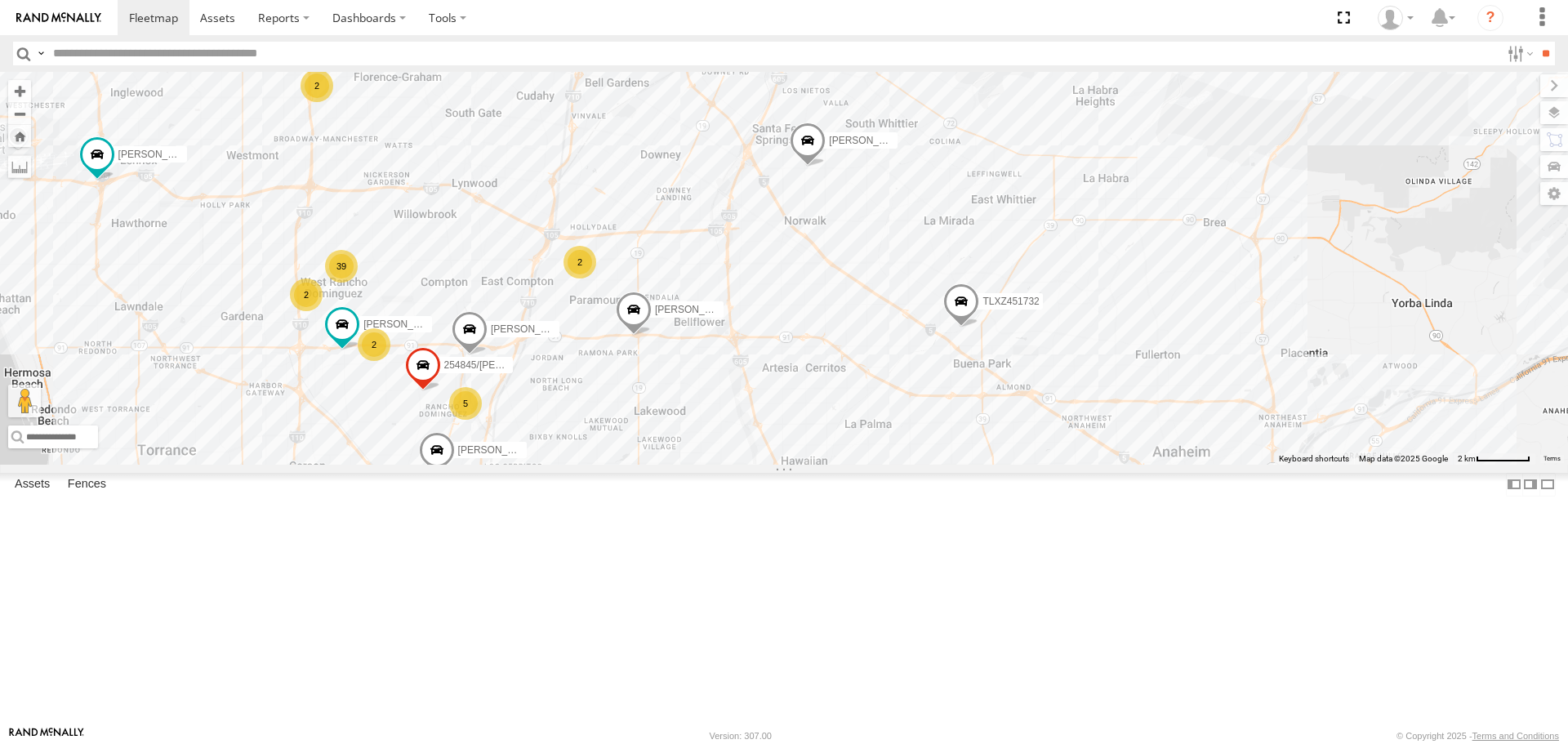
drag, startPoint x: 705, startPoint y: 481, endPoint x: 739, endPoint y: 402, distance: 86.0
click at [739, 402] on div "NILLS LARS/T-1623 JOSE P T-1618/BONI SERGIO DWAYNE/T-1622 TLXZ451732 T-1620/JON…" at bounding box center [784, 268] width 1568 height 393
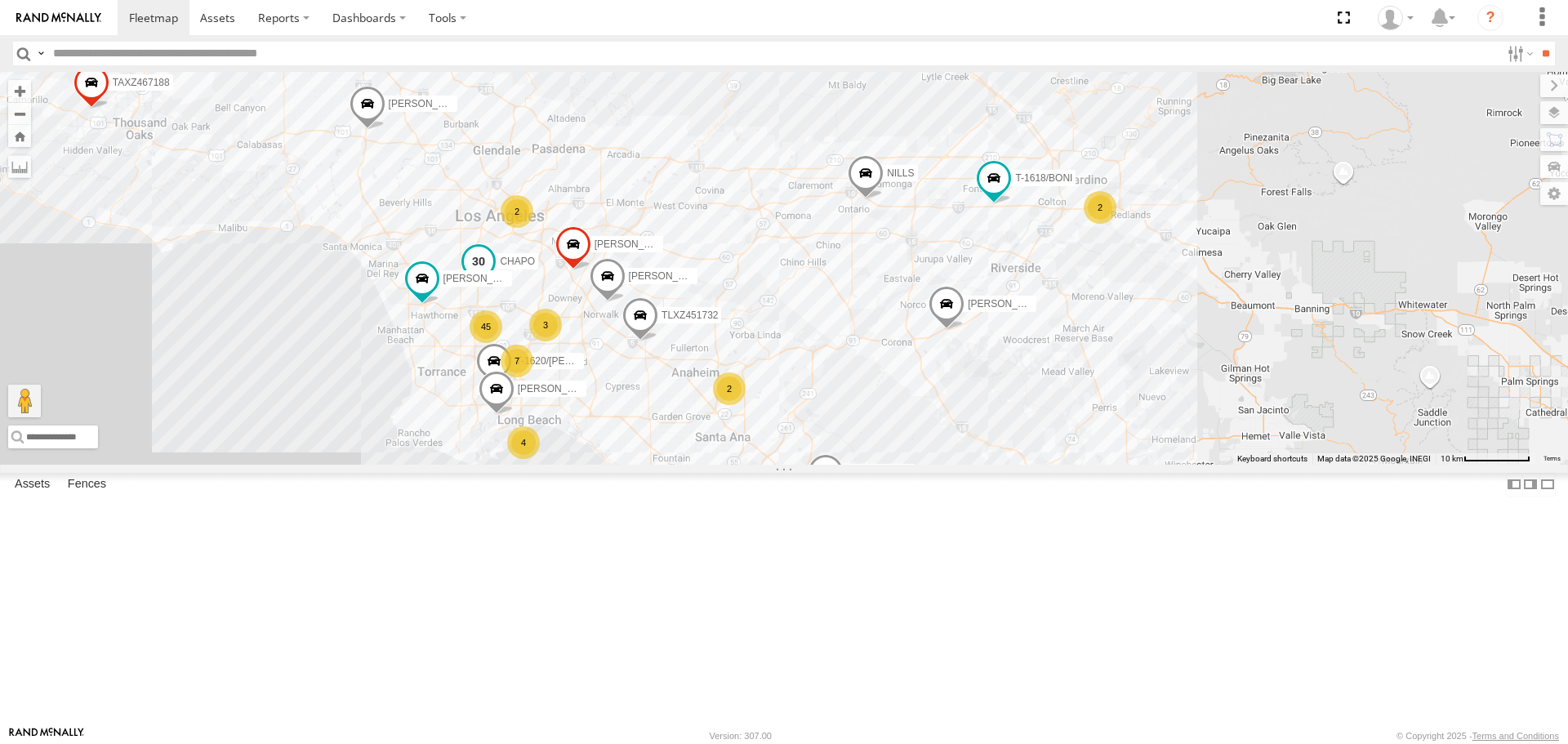
drag, startPoint x: 671, startPoint y: 213, endPoint x: 480, endPoint y: 376, distance: 251.1
click at [480, 288] on span at bounding box center [478, 266] width 36 height 44
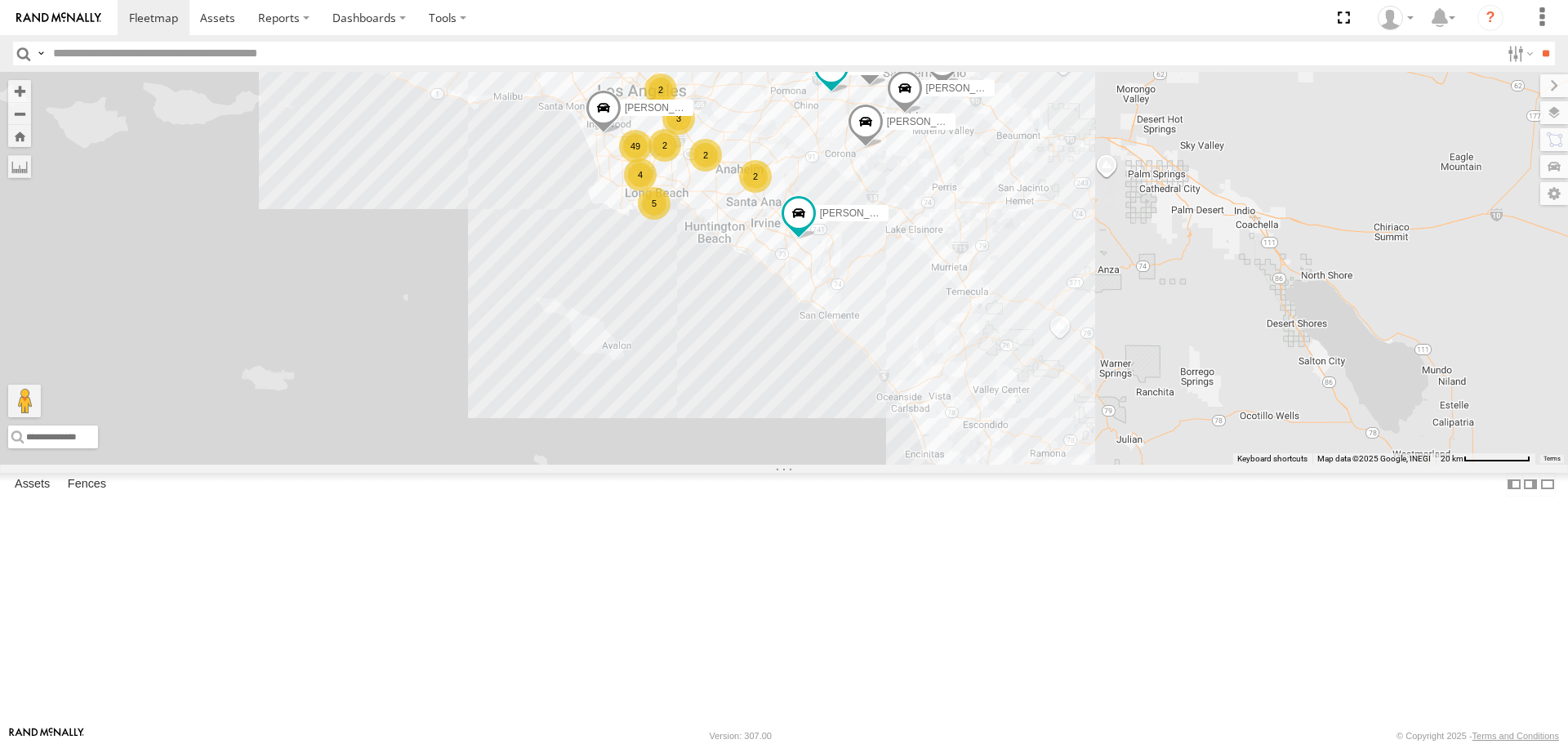
drag, startPoint x: 579, startPoint y: 478, endPoint x: 759, endPoint y: 358, distance: 216.3
click at [759, 358] on div "CARLOS SERGIO TAXZ467188 377214/JOSE SANCHEZ TLXZ529419 834274/JOY LUIS CAMPOS …" at bounding box center [784, 268] width 1568 height 393
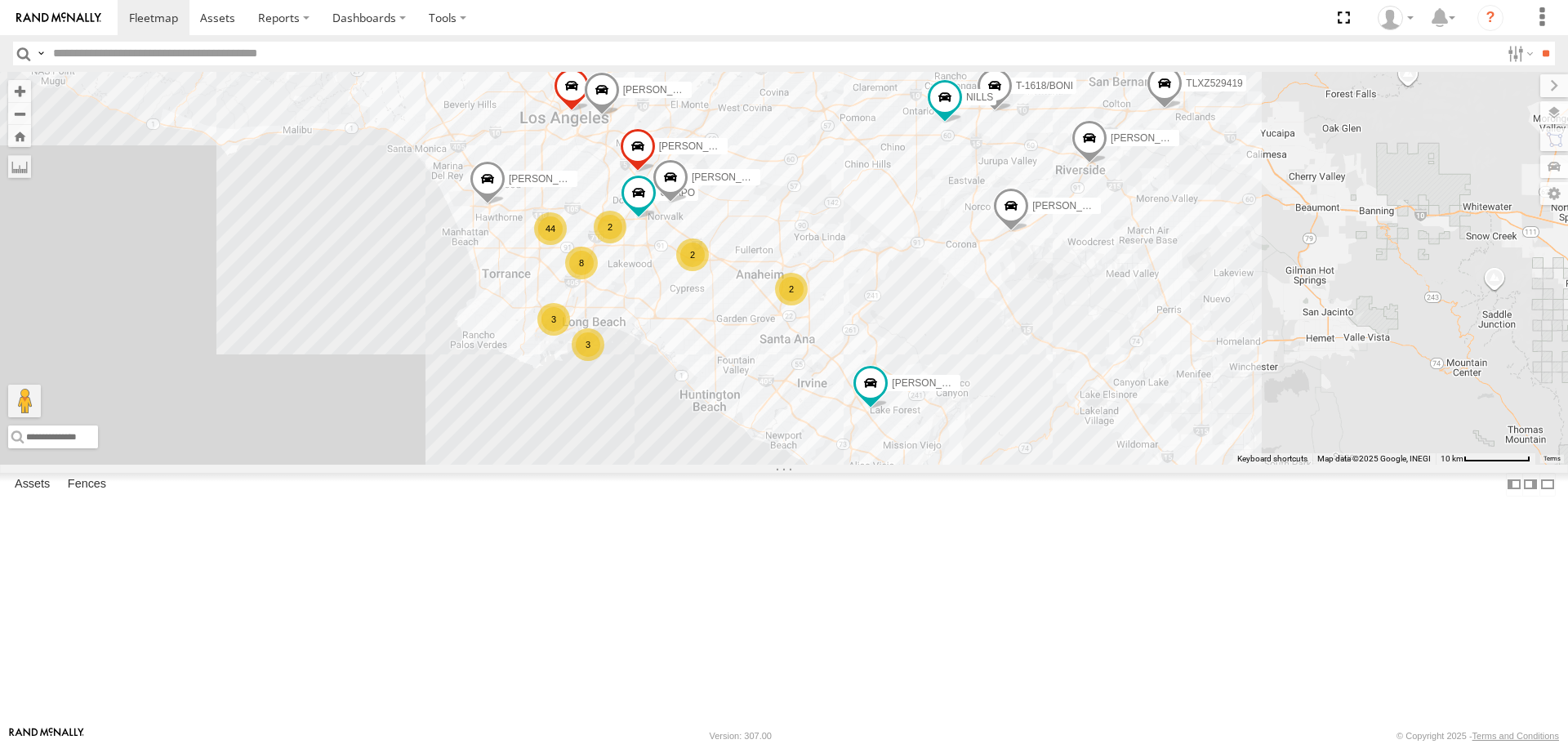
drag, startPoint x: 655, startPoint y: 243, endPoint x: 685, endPoint y: 358, distance: 118.8
click at [685, 358] on div "CARLOS TAXZ467188 377214/JOSE SANCHEZ T-1618/BONI TLXZ529419 SERGIO GILDER NILL…" at bounding box center [784, 268] width 1568 height 393
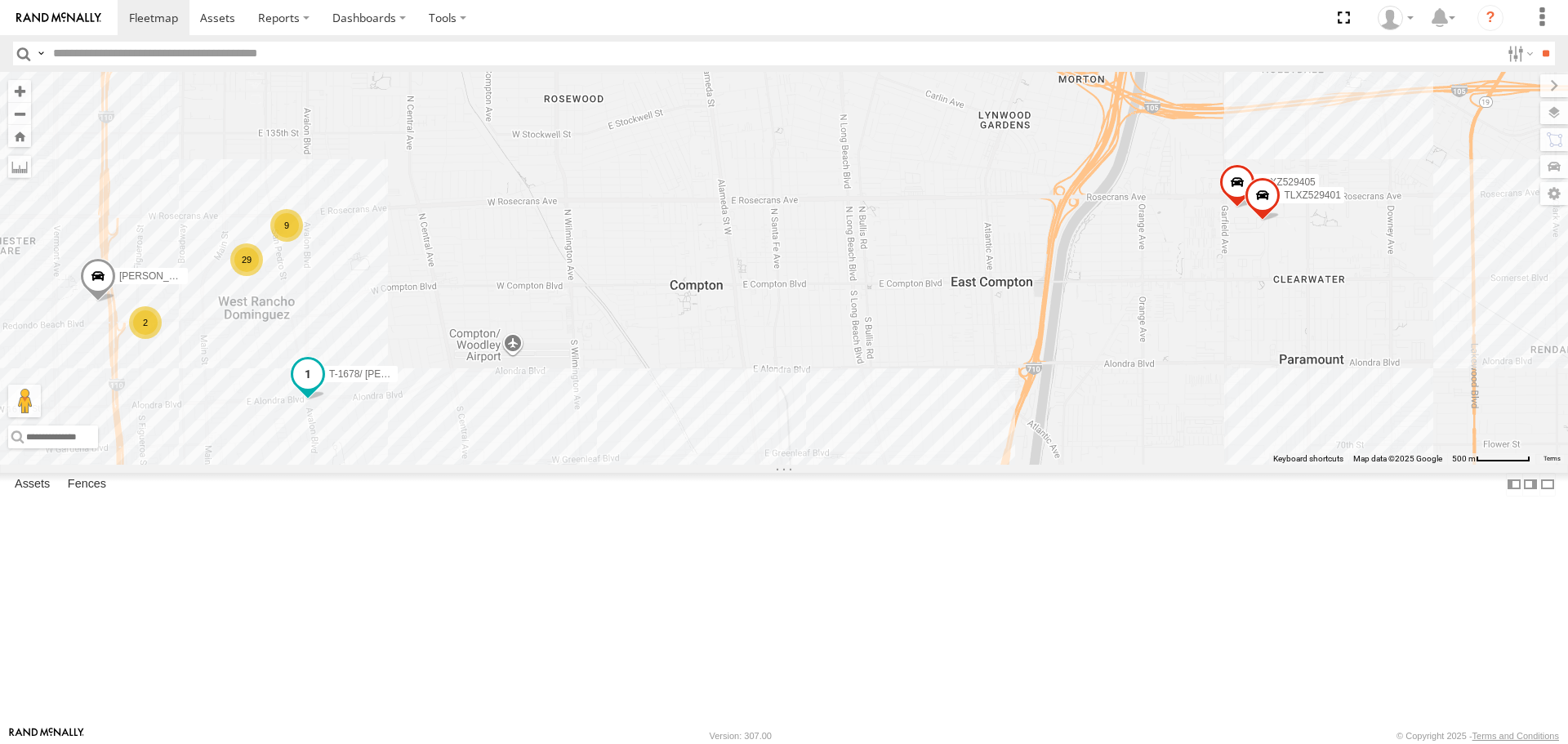
drag, startPoint x: 359, startPoint y: 506, endPoint x: 420, endPoint y: 460, distance: 76.4
click at [420, 381] on span "T-1678/ [PERSON_NAME]" at bounding box center [388, 375] width 117 height 12
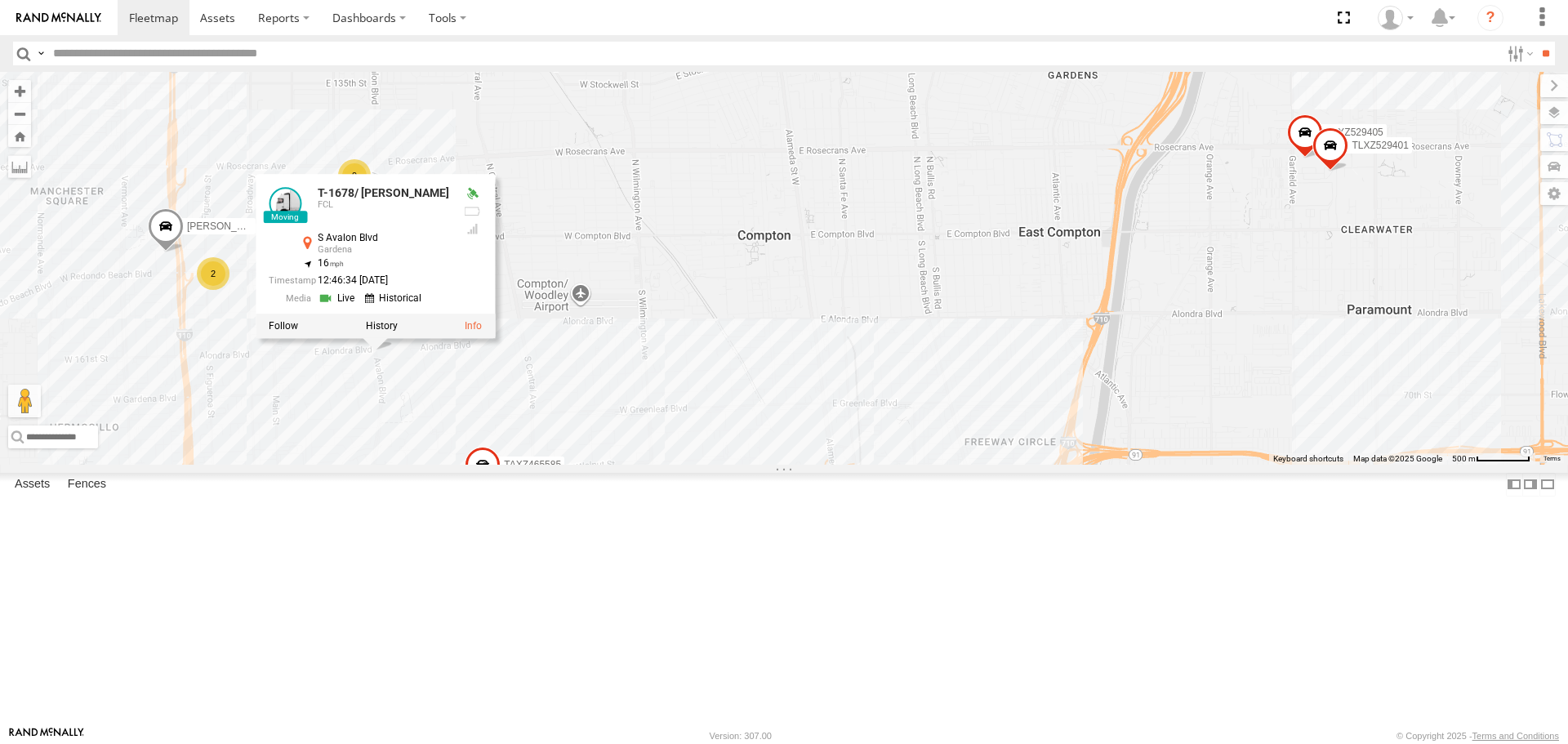
click at [407, 465] on div "CARLOS TAXZ467188 377214/JOSE SANCHEZ T-1618/BONI TLXZ529419 SERGIO GILDER NILL…" at bounding box center [784, 268] width 1568 height 393
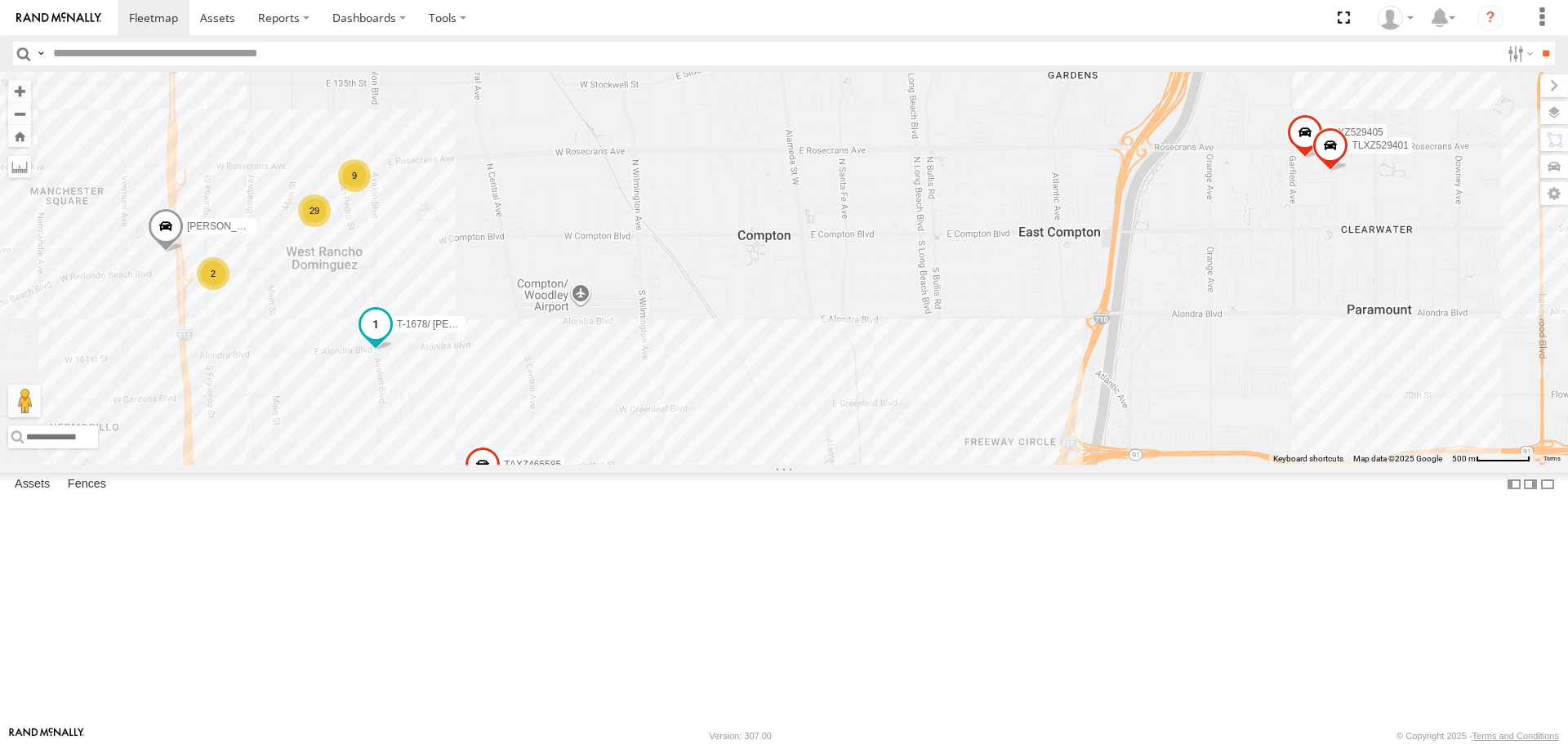
click at [382, 340] on span at bounding box center [375, 324] width 30 height 30
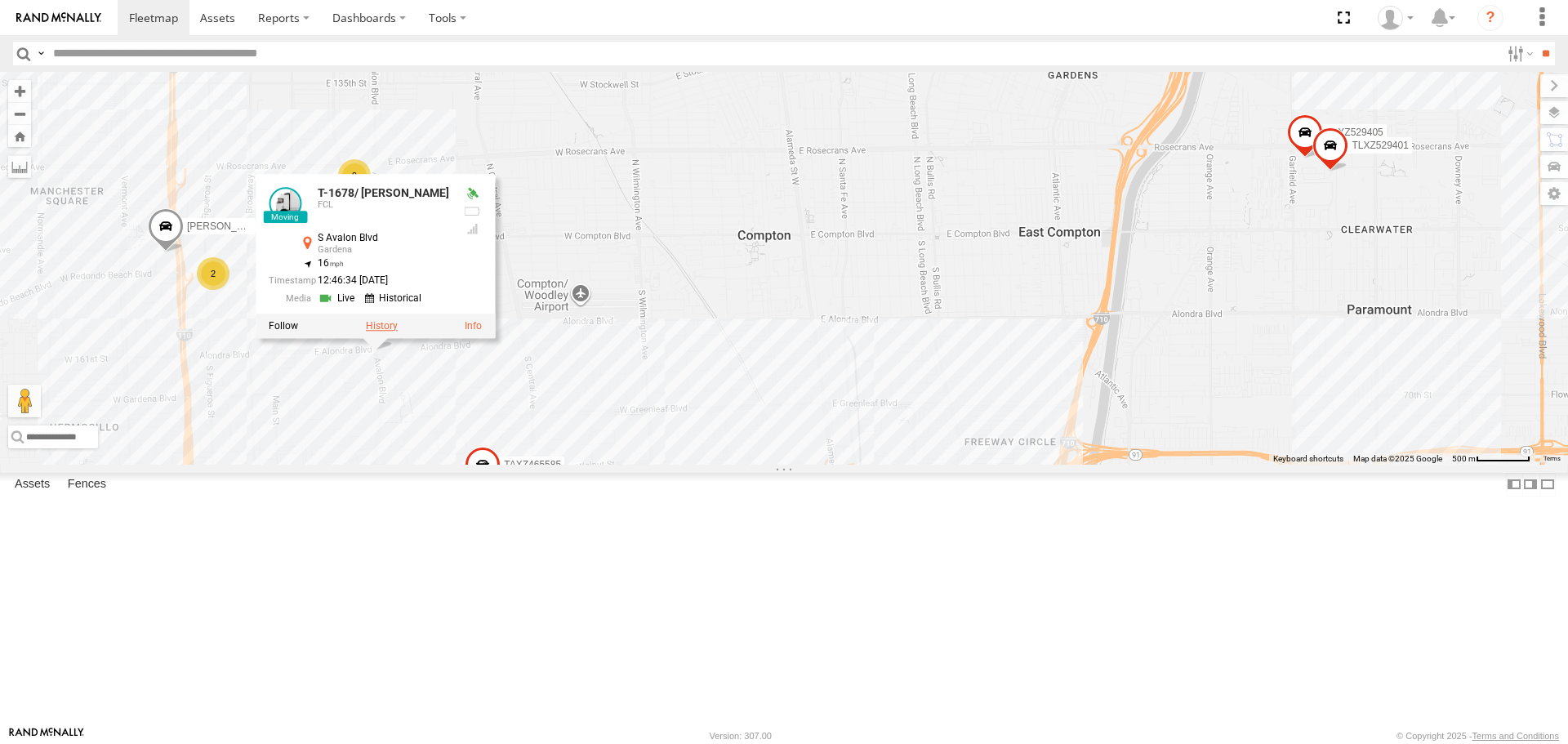
click at [383, 332] on label at bounding box center [381, 327] width 32 height 12
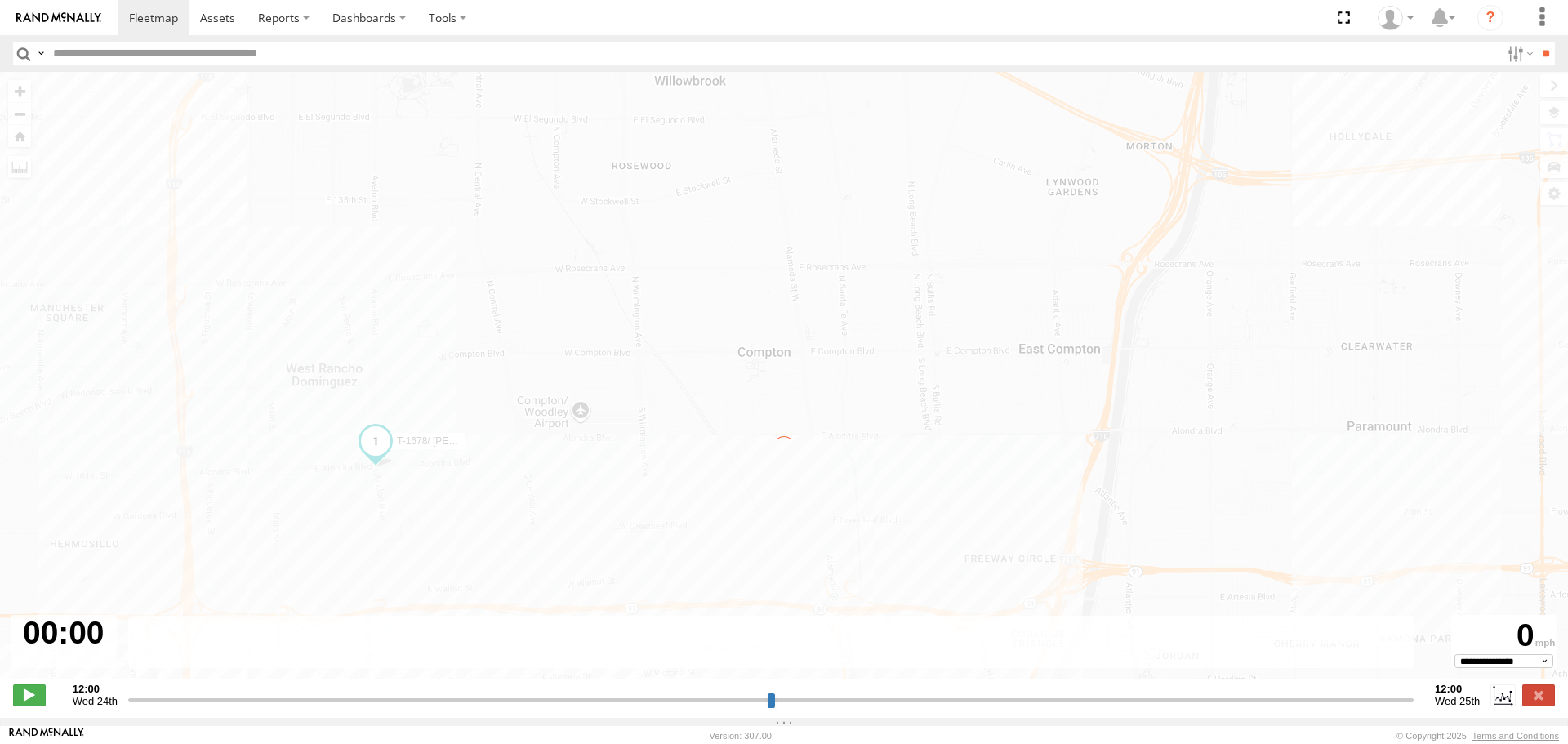
type input "**********"
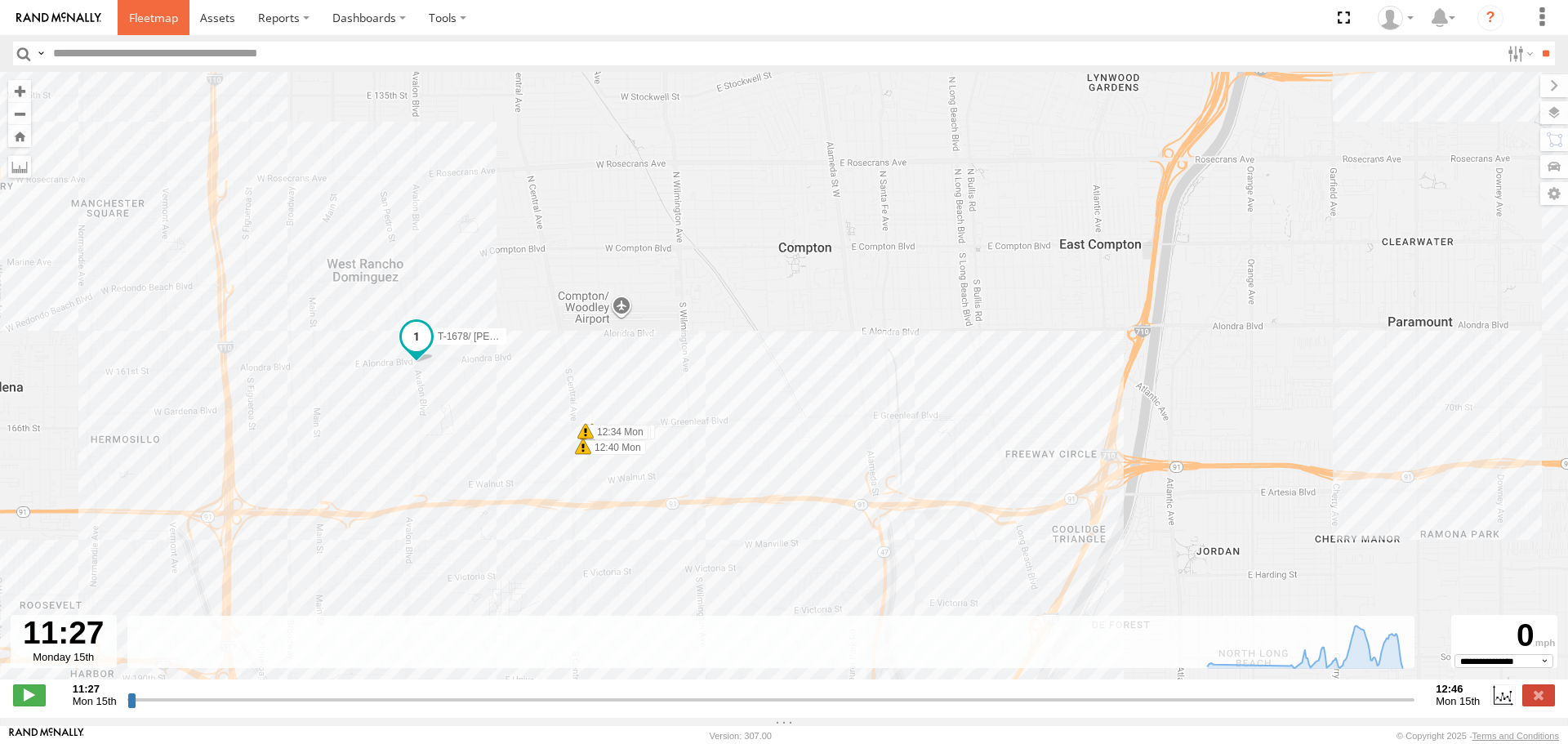
click at [146, 19] on span at bounding box center [153, 17] width 49 height 15
